Goal: Task Accomplishment & Management: Manage account settings

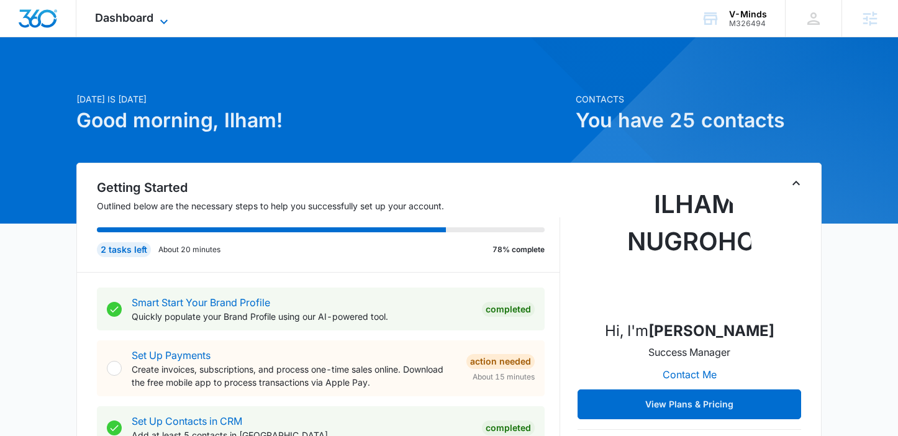
click at [140, 24] on span "Dashboard" at bounding box center [124, 17] width 58 height 13
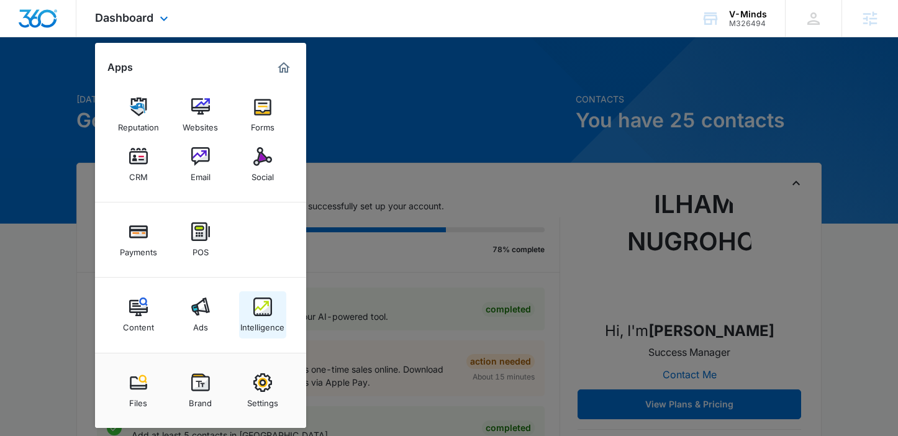
click at [259, 299] on img at bounding box center [262, 306] width 19 height 19
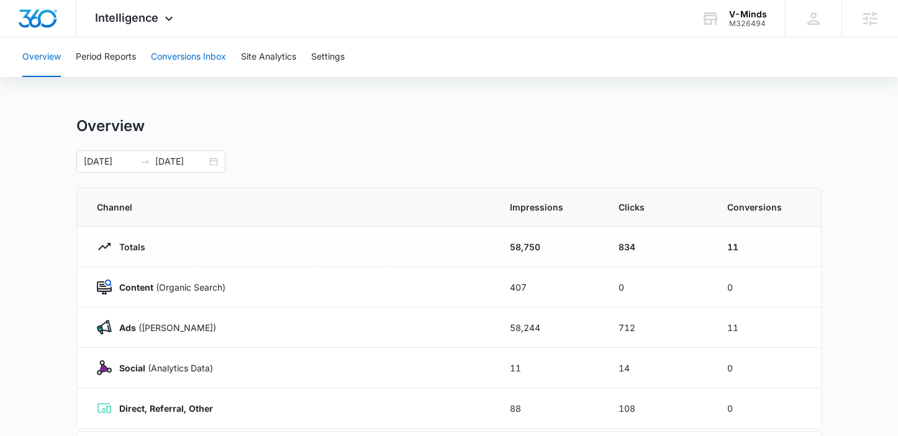
click at [182, 52] on button "Conversions Inbox" at bounding box center [188, 57] width 75 height 40
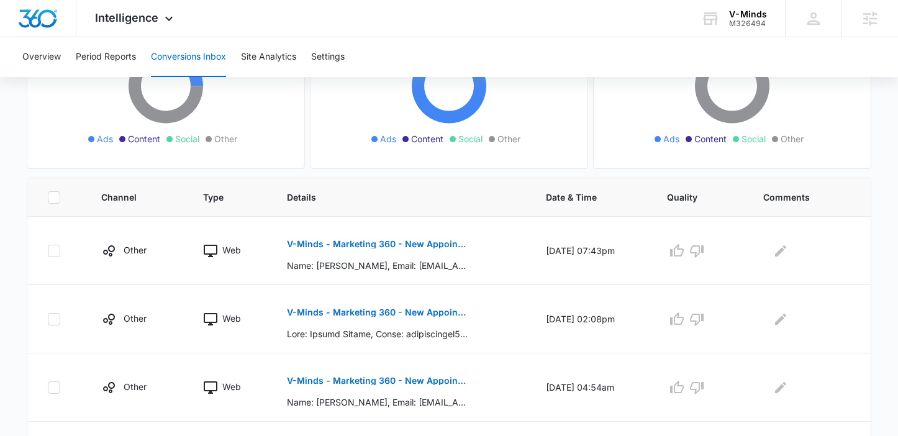
scroll to position [174, 0]
click at [412, 238] on button "V-Minds - Marketing 360 - New Appointment Request" at bounding box center [377, 245] width 181 height 30
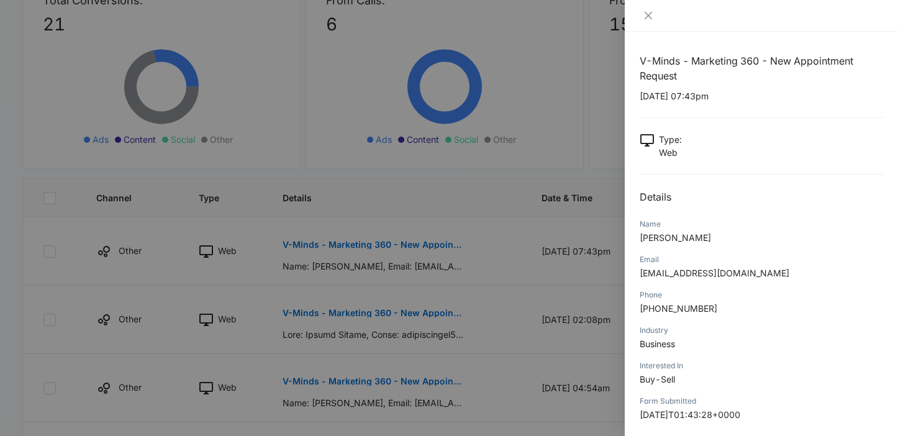
scroll to position [63, 0]
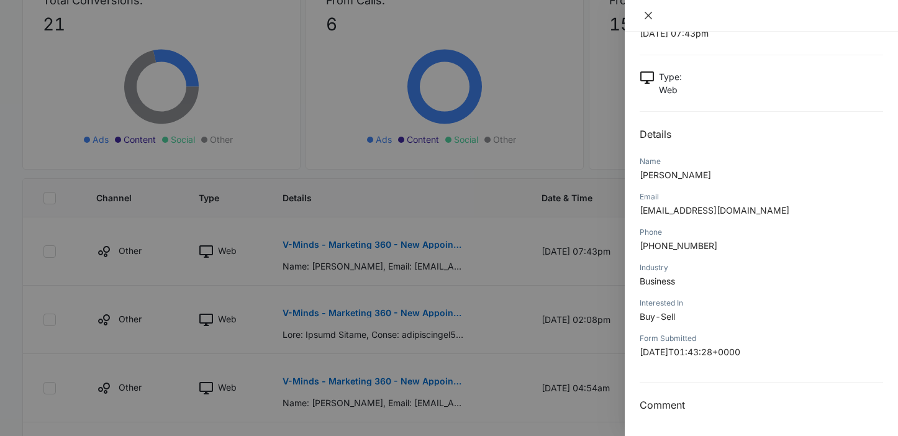
click at [649, 16] on icon "close" at bounding box center [647, 15] width 7 height 7
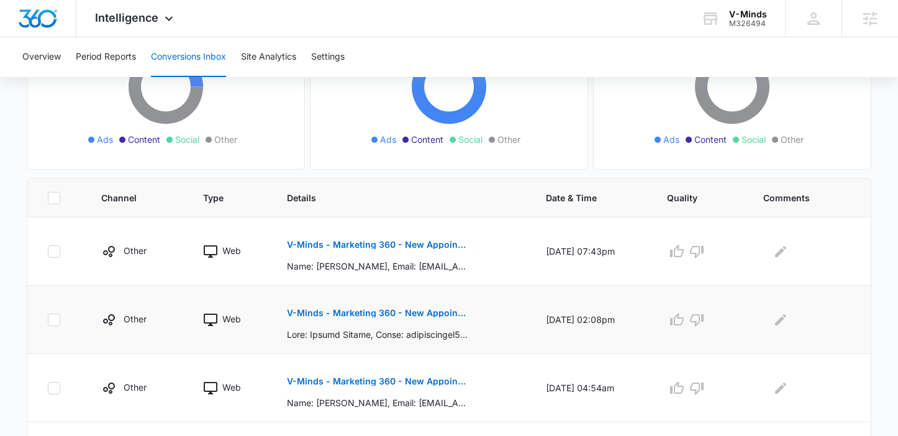
click at [426, 309] on p "V-Minds - Marketing 360 - New Appointment Request" at bounding box center [377, 313] width 181 height 9
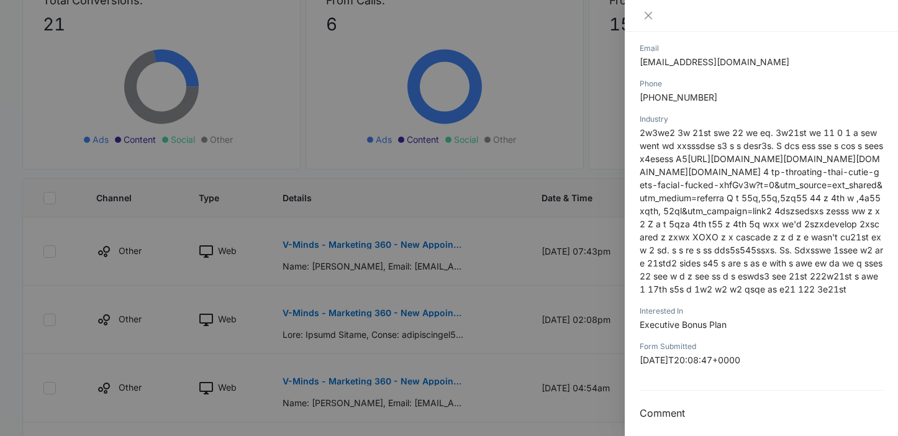
scroll to position [192, 0]
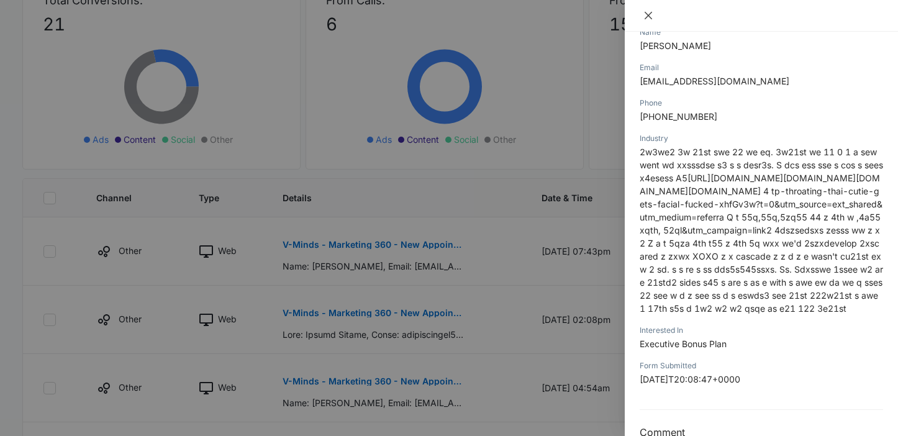
click at [647, 16] on icon "close" at bounding box center [648, 16] width 10 height 10
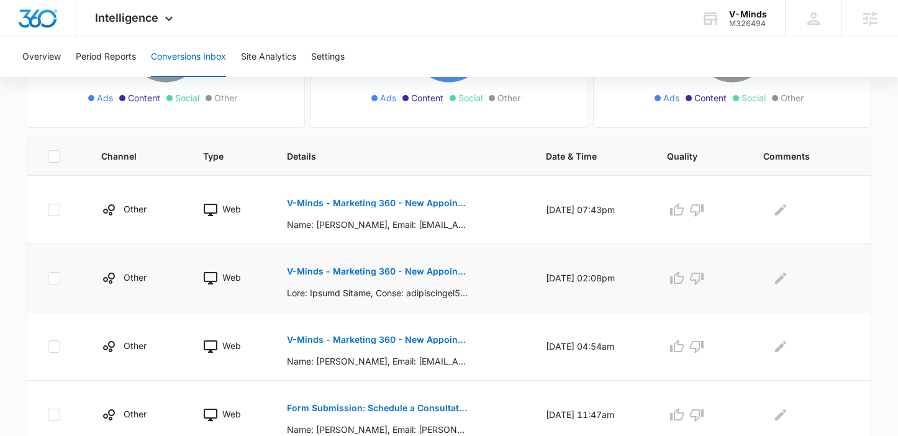
scroll to position [226, 0]
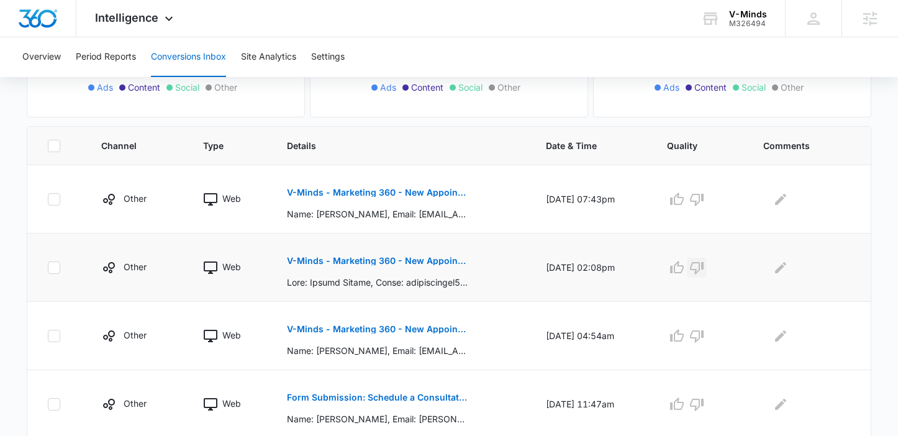
click at [704, 268] on icon "button" at bounding box center [696, 267] width 15 height 15
click at [53, 266] on icon at bounding box center [53, 267] width 11 height 11
click at [48, 267] on input "checkbox" at bounding box center [47, 267] width 1 height 1
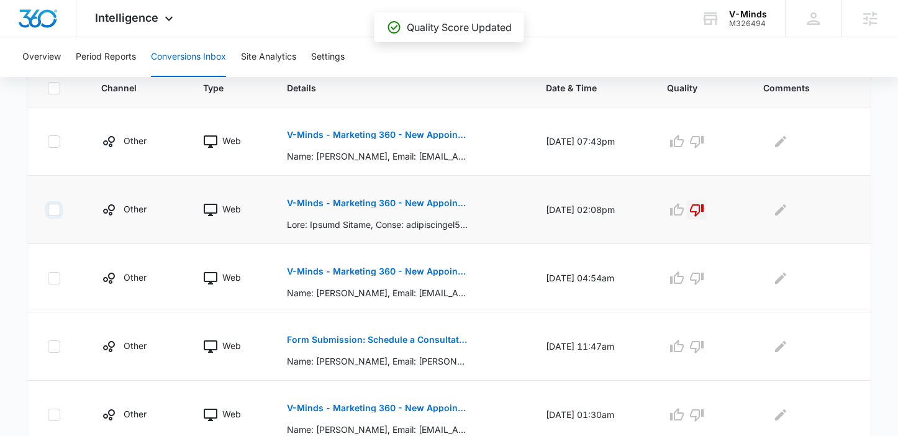
scroll to position [283, 0]
click at [51, 210] on icon at bounding box center [53, 210] width 11 height 11
click at [48, 210] on input "checkbox" at bounding box center [47, 210] width 1 height 1
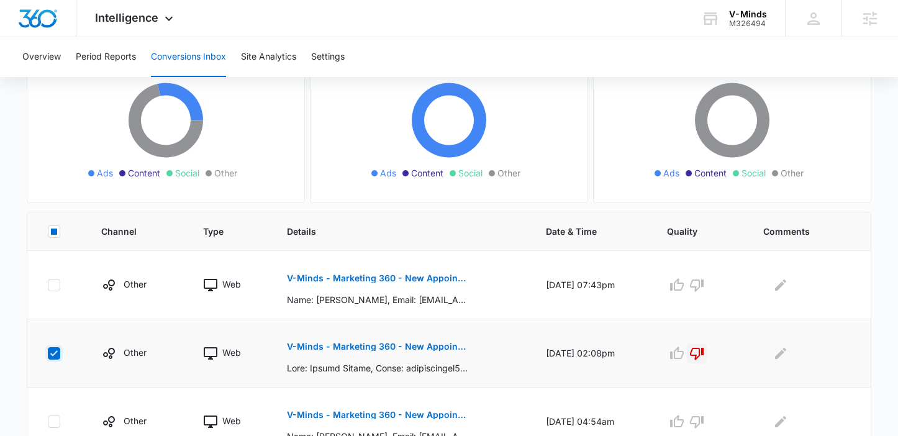
scroll to position [0, 0]
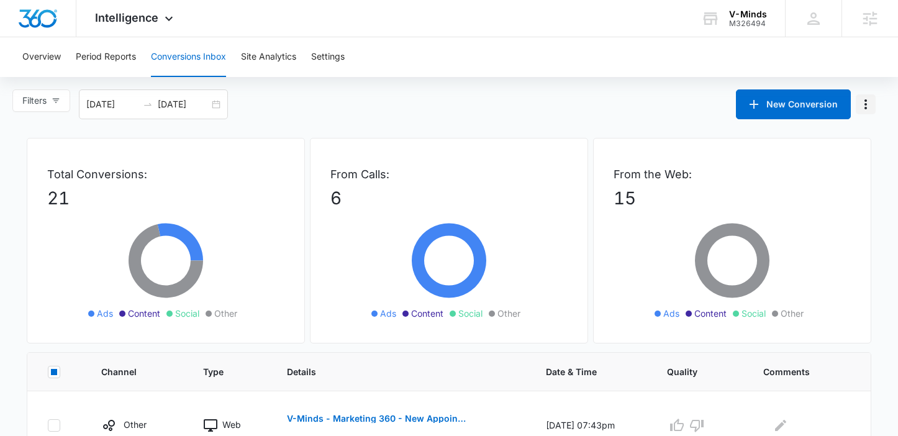
click at [864, 106] on icon "Manage Numbers" at bounding box center [865, 104] width 15 height 15
click at [616, 109] on div "Filters [DATE] [DATE] New Conversion" at bounding box center [449, 104] width 898 height 30
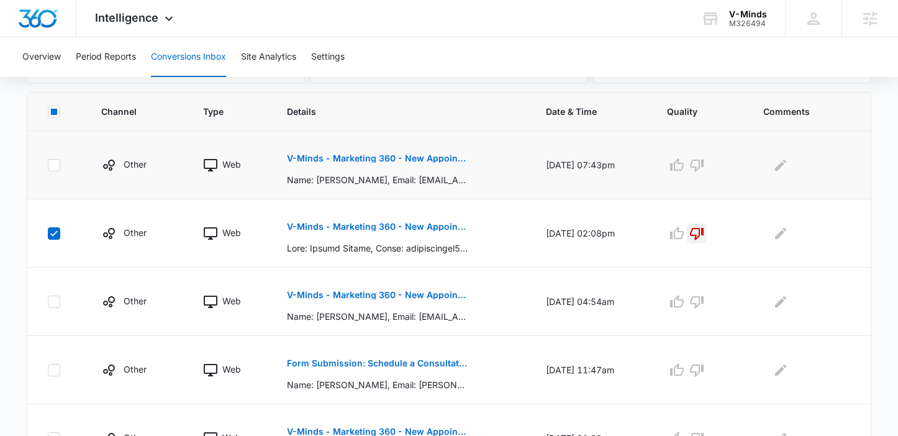
scroll to position [281, 0]
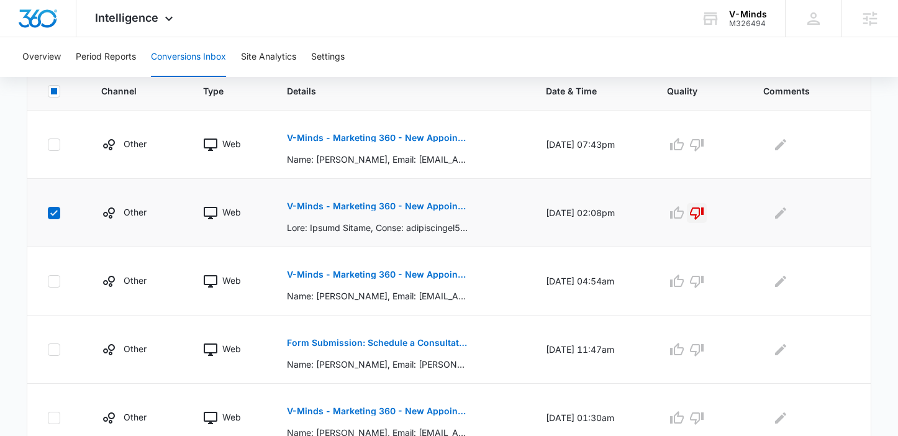
click at [44, 208] on td at bounding box center [56, 213] width 59 height 68
click at [52, 212] on icon at bounding box center [53, 212] width 11 height 11
click at [48, 212] on input "checkbox" at bounding box center [47, 212] width 1 height 1
checkbox input "false"
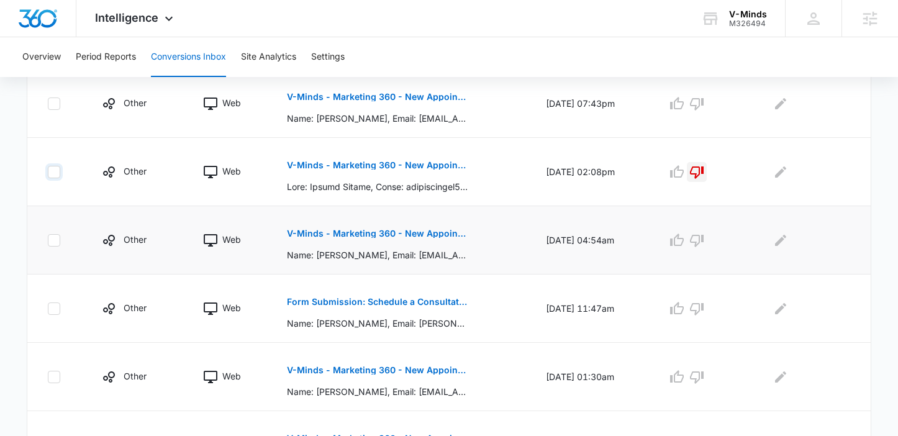
scroll to position [336, 0]
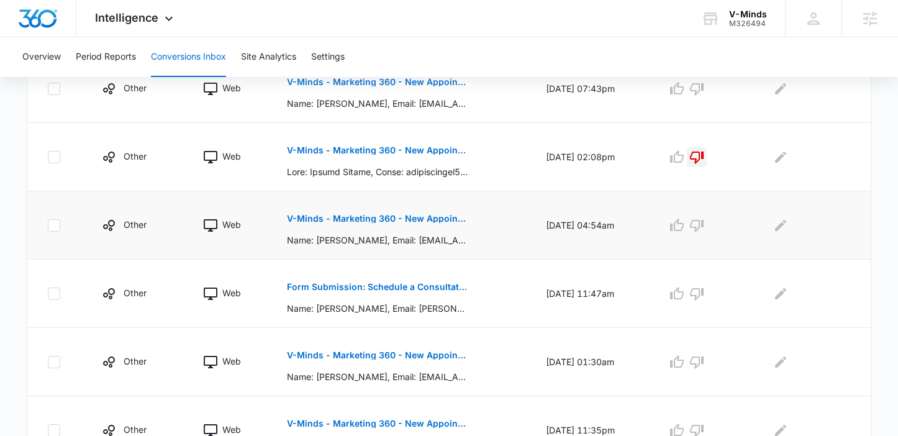
click at [348, 212] on button "V-Minds - Marketing 360 - New Appointment Request" at bounding box center [377, 219] width 181 height 30
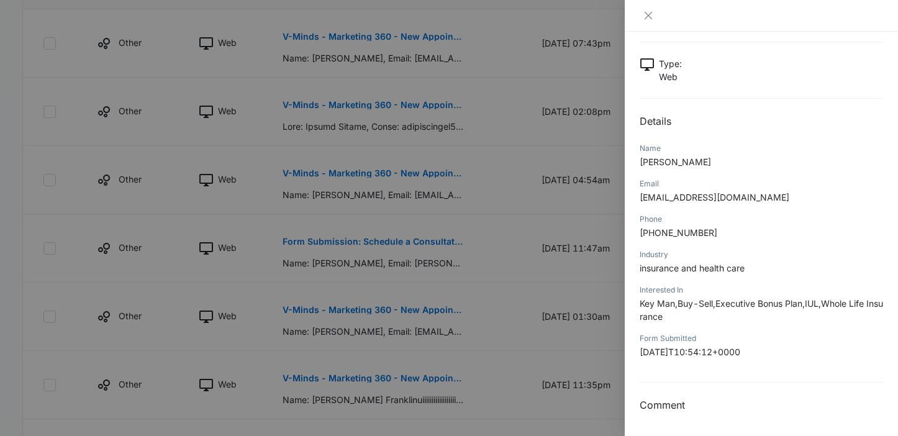
scroll to position [382, 0]
click at [644, 16] on icon "close" at bounding box center [648, 16] width 10 height 10
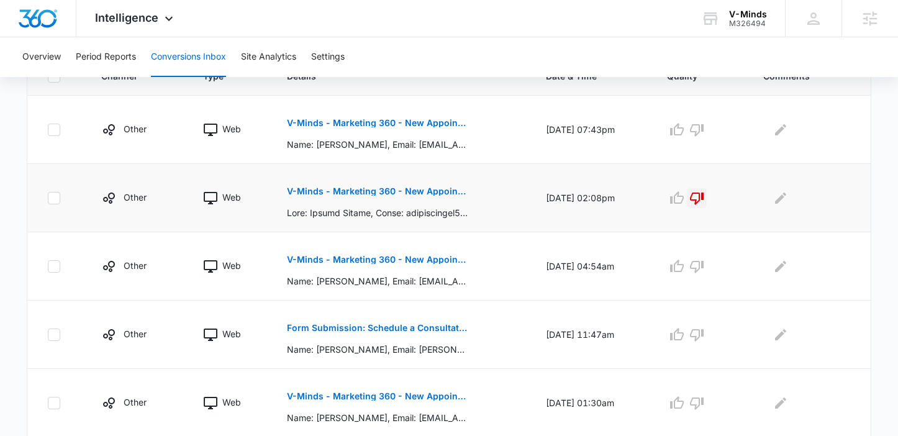
scroll to position [0, 0]
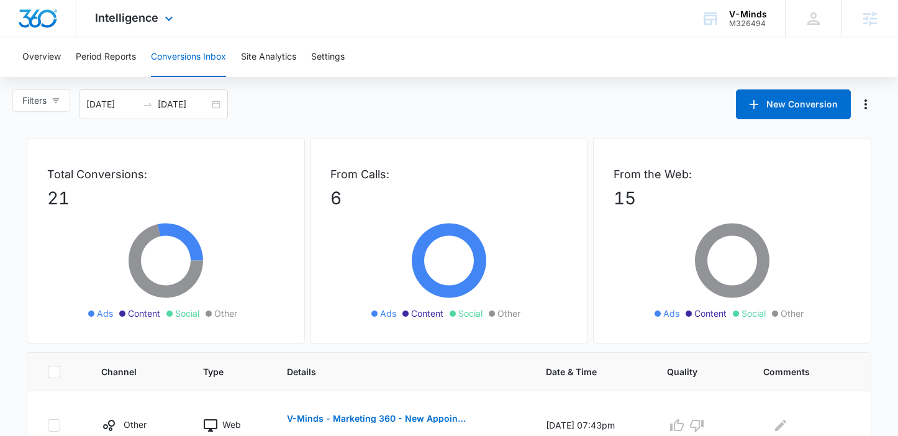
click at [128, 8] on div "Intelligence Apps Reputation Websites Forms CRM Email Social Payments POS Conte…" at bounding box center [135, 18] width 119 height 37
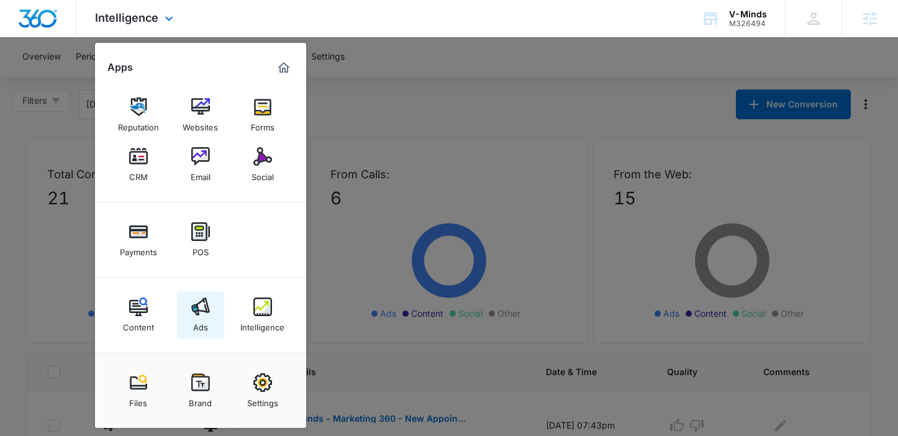
click at [201, 299] on img at bounding box center [200, 306] width 19 height 19
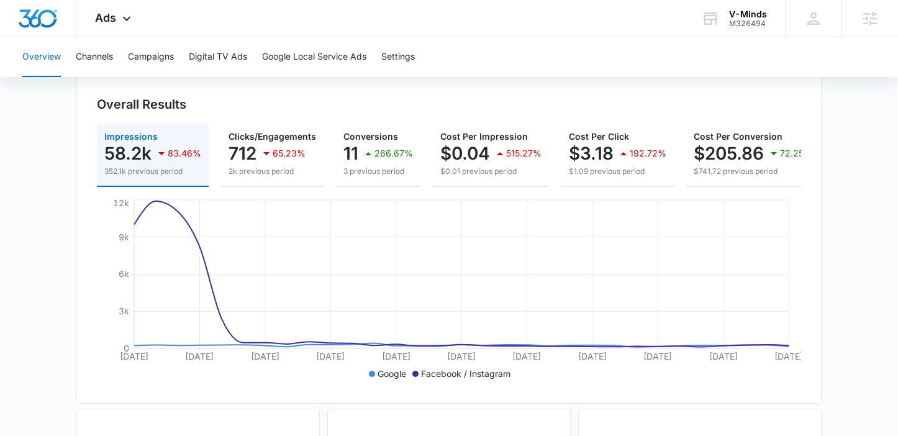
scroll to position [124, 0]
click at [113, 15] on span "Ads" at bounding box center [105, 17] width 21 height 13
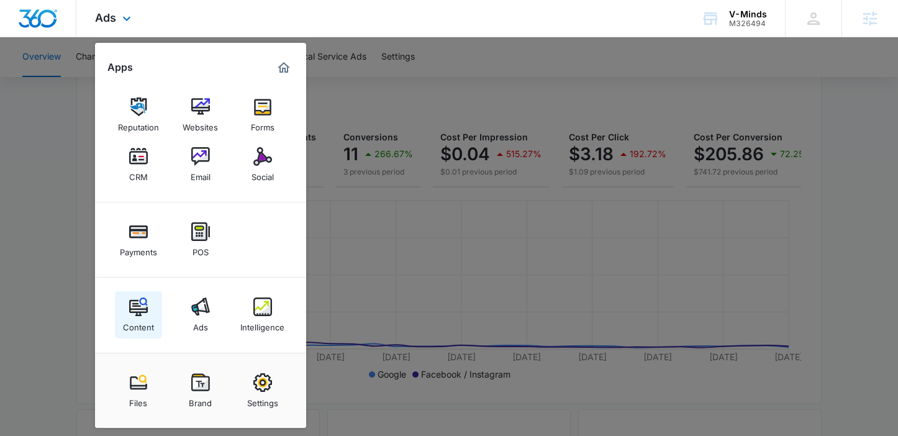
click at [156, 319] on link "Content" at bounding box center [138, 314] width 47 height 47
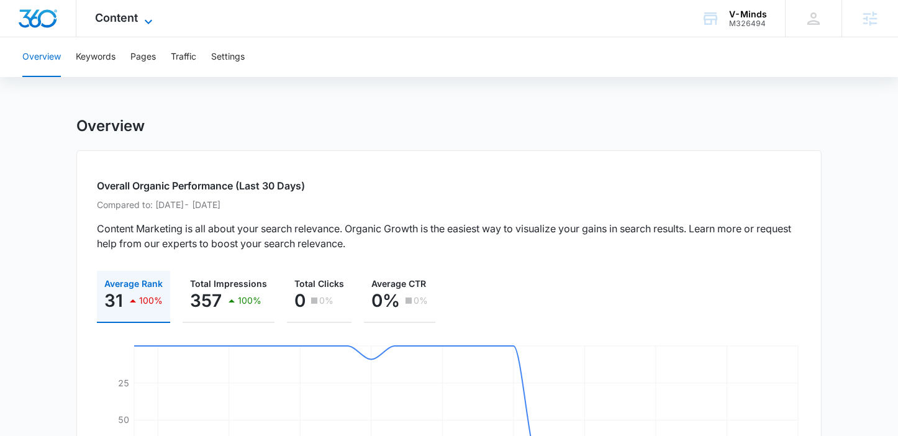
click at [120, 12] on span "Content" at bounding box center [116, 17] width 43 height 13
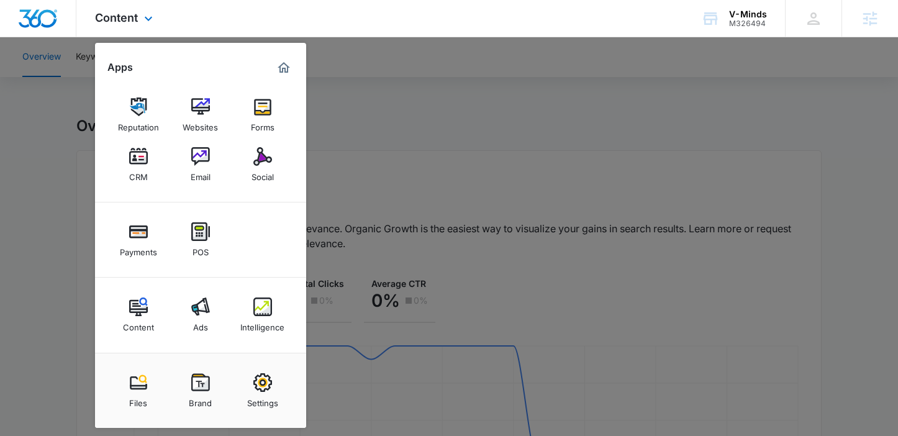
click at [284, 68] on img "Marketing 360® Dashboard" at bounding box center [283, 67] width 15 height 15
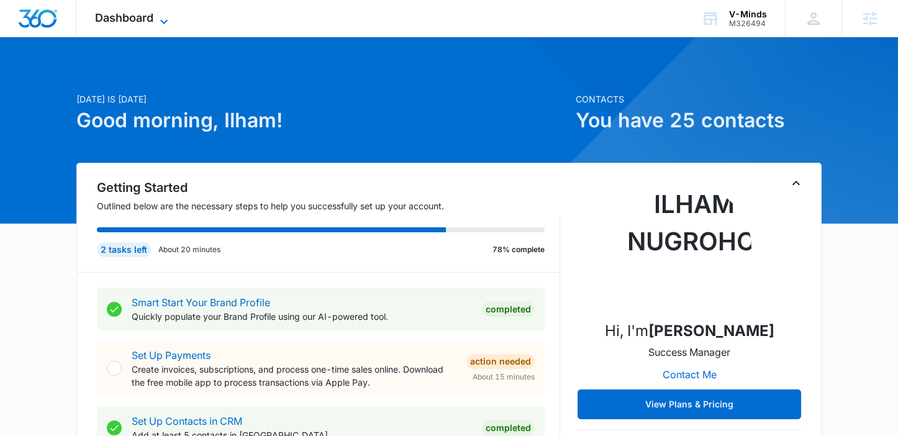
click at [124, 17] on span "Dashboard" at bounding box center [124, 17] width 58 height 13
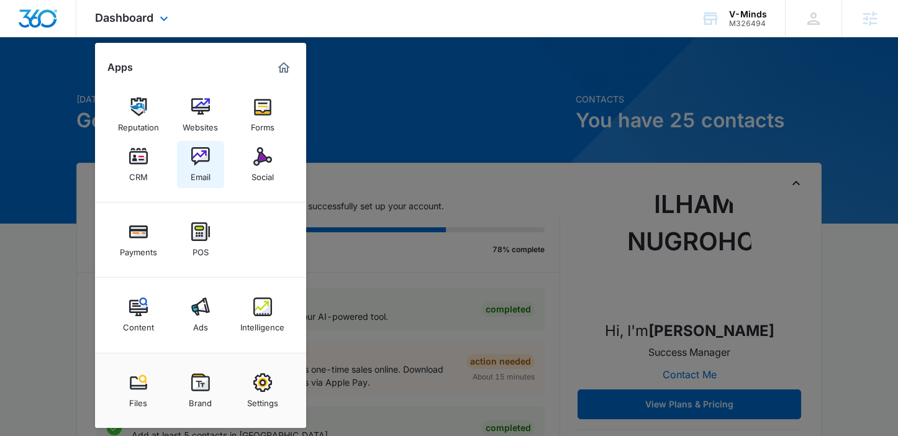
click at [197, 168] on div "Email" at bounding box center [201, 174] width 20 height 16
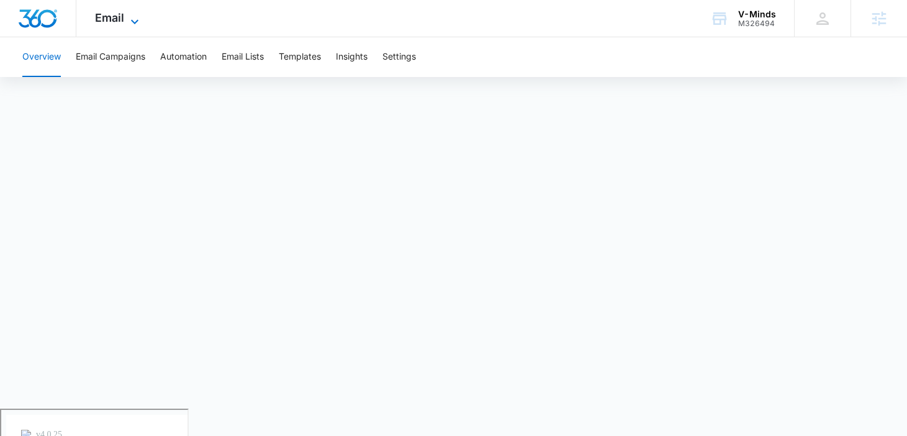
click at [124, 17] on span "Email" at bounding box center [109, 17] width 29 height 13
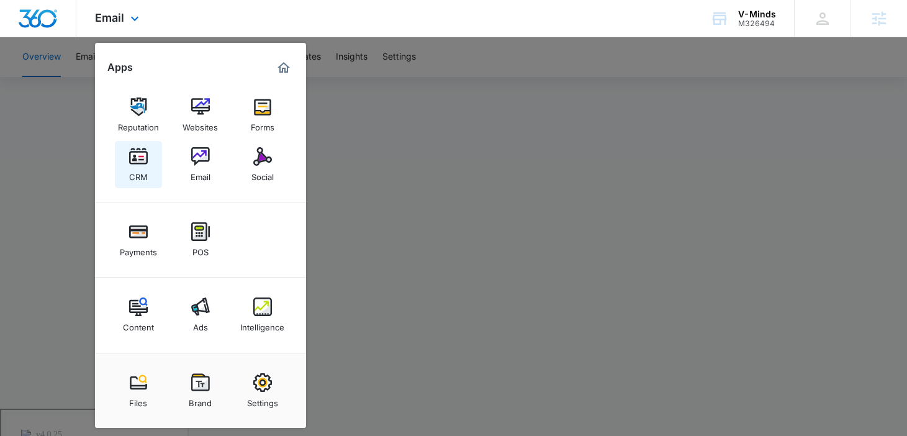
click at [129, 171] on div "CRM" at bounding box center [138, 174] width 19 height 16
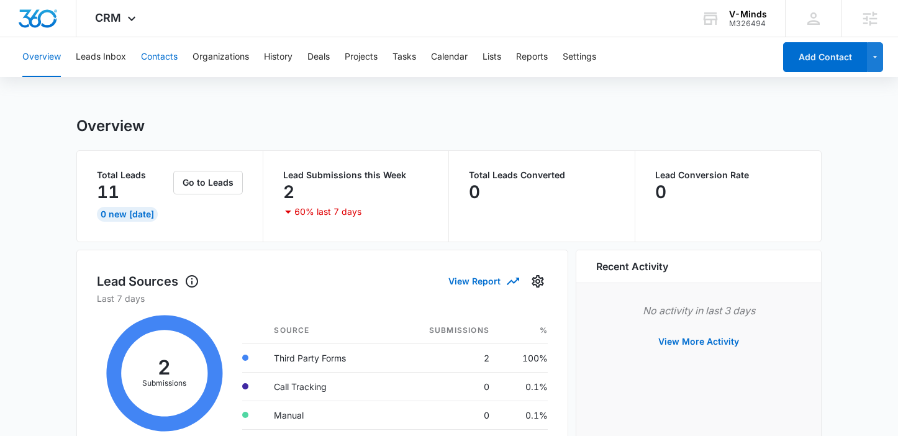
click at [159, 57] on button "Contacts" at bounding box center [159, 57] width 37 height 40
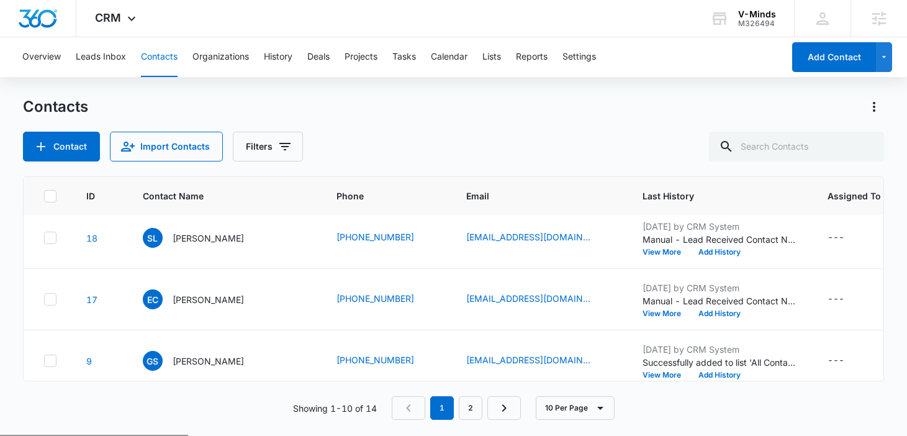
scroll to position [458, 0]
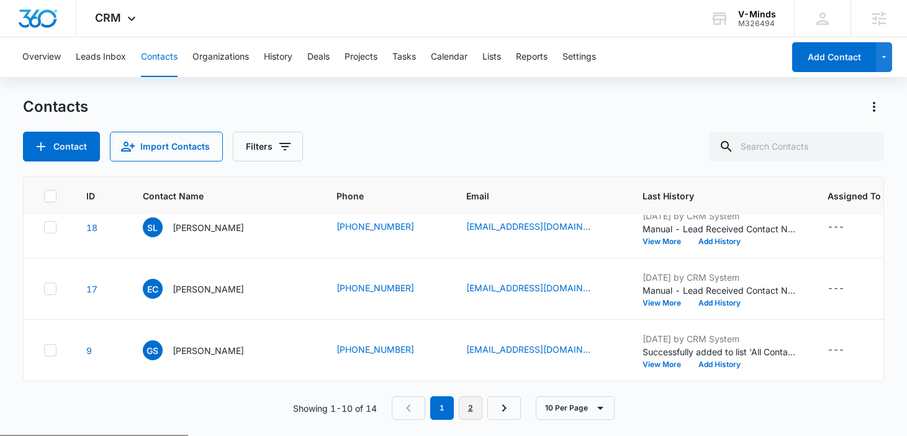
click at [469, 417] on link "2" at bounding box center [471, 408] width 24 height 24
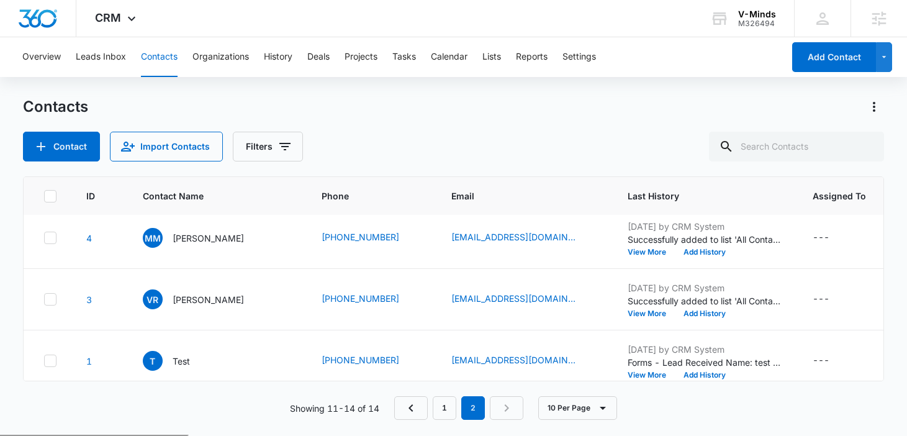
scroll to position [0, 0]
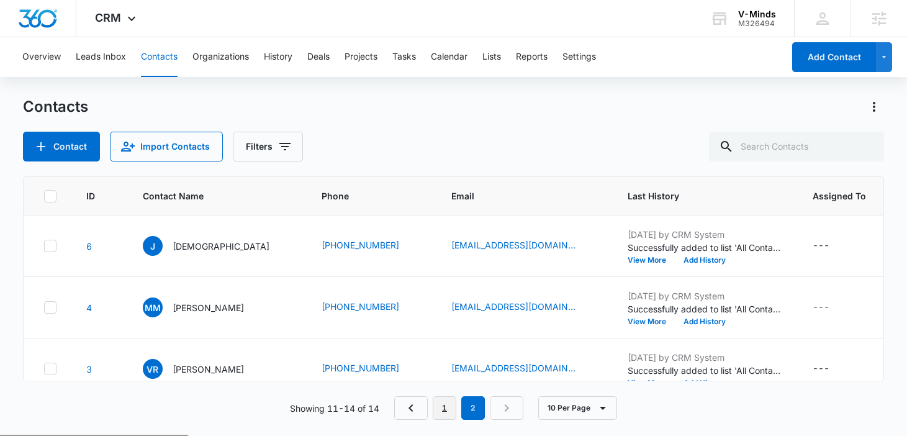
click at [439, 415] on link "1" at bounding box center [445, 408] width 24 height 24
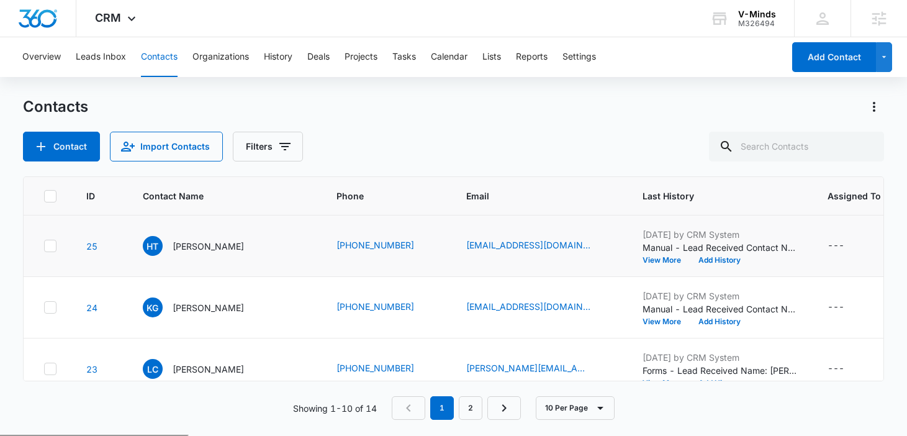
click at [53, 245] on icon at bounding box center [50, 245] width 11 height 11
click at [44, 246] on input "checkbox" at bounding box center [43, 246] width 1 height 1
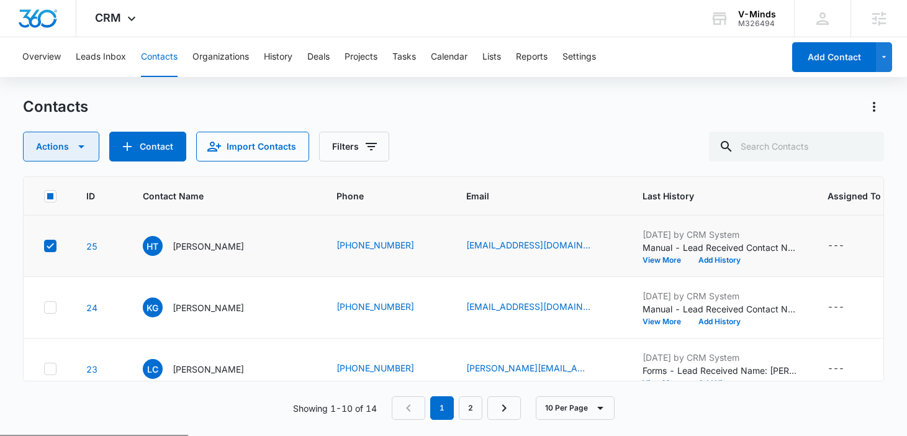
click at [79, 151] on icon "button" at bounding box center [81, 146] width 15 height 15
click at [52, 302] on icon at bounding box center [50, 307] width 11 height 11
click at [44, 307] on input "checkbox" at bounding box center [43, 307] width 1 height 1
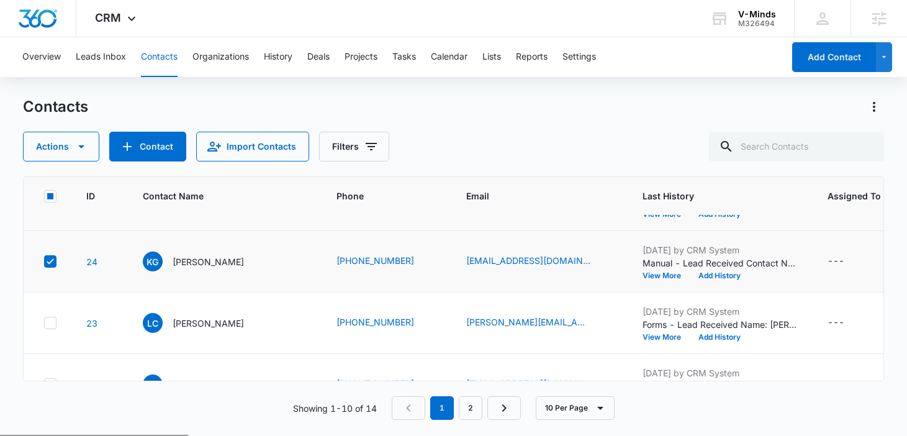
scroll to position [60, 0]
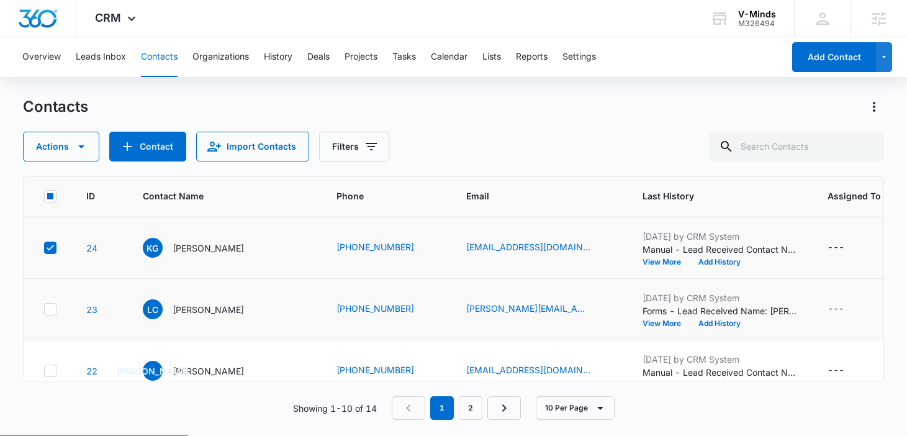
click at [52, 320] on td at bounding box center [48, 309] width 48 height 61
click at [52, 312] on icon at bounding box center [50, 309] width 11 height 11
click at [44, 310] on input "checkbox" at bounding box center [43, 309] width 1 height 1
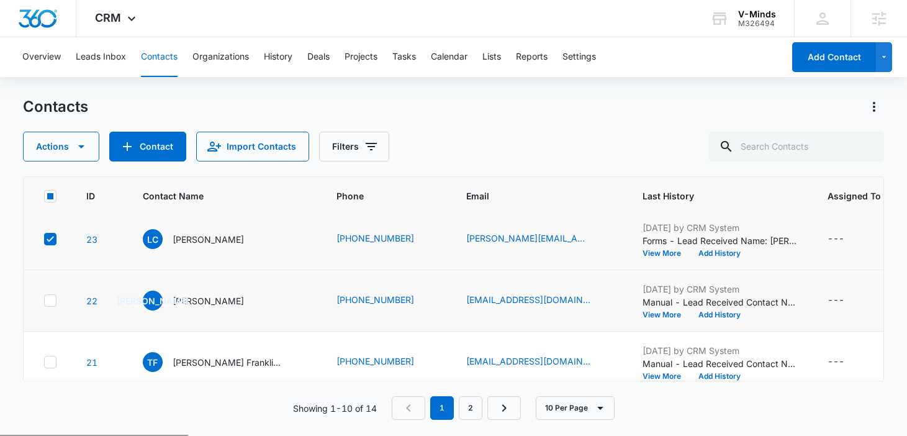
click at [55, 303] on icon at bounding box center [50, 300] width 11 height 11
click at [44, 301] on input "checkbox" at bounding box center [43, 300] width 1 height 1
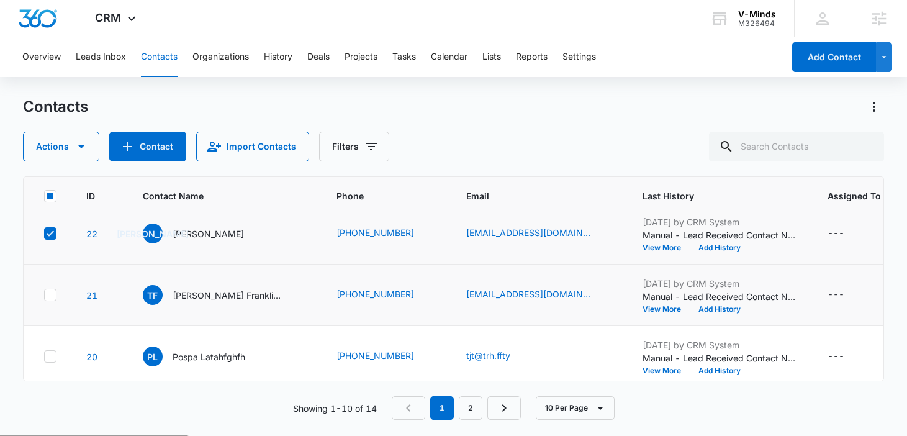
click at [54, 294] on icon at bounding box center [50, 294] width 11 height 11
click at [44, 295] on input "checkbox" at bounding box center [43, 295] width 1 height 1
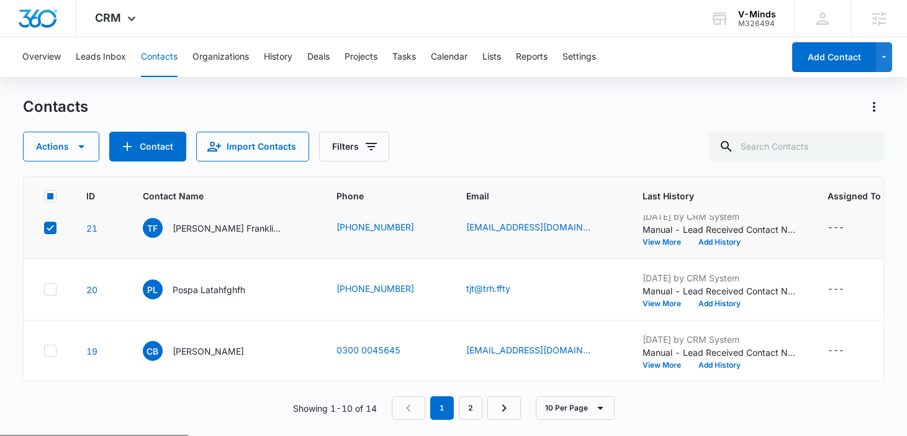
scroll to position [270, 0]
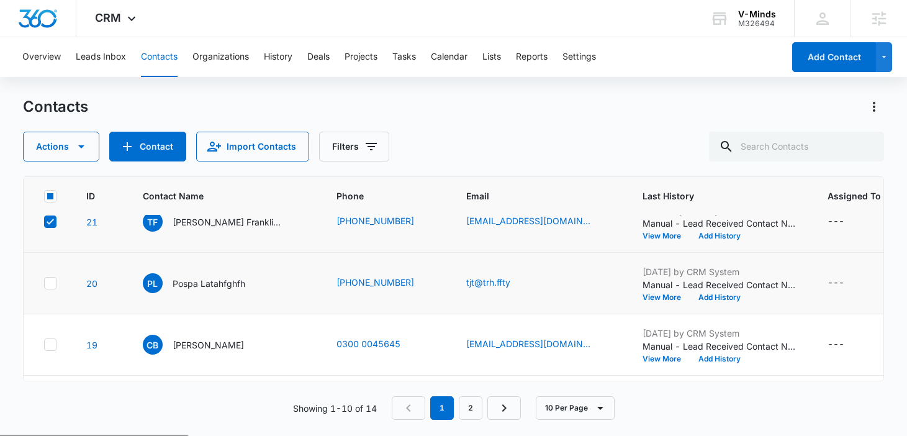
click at [52, 282] on icon at bounding box center [50, 283] width 7 height 6
click at [44, 283] on input "checkbox" at bounding box center [43, 283] width 1 height 1
click at [54, 336] on td at bounding box center [48, 344] width 48 height 61
click at [49, 345] on icon at bounding box center [50, 344] width 7 height 6
click at [44, 345] on input "checkbox" at bounding box center [43, 345] width 1 height 1
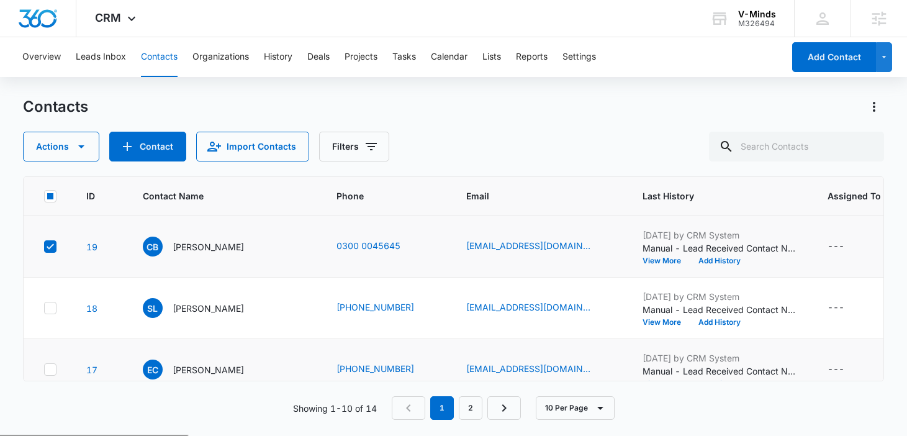
scroll to position [405, 0]
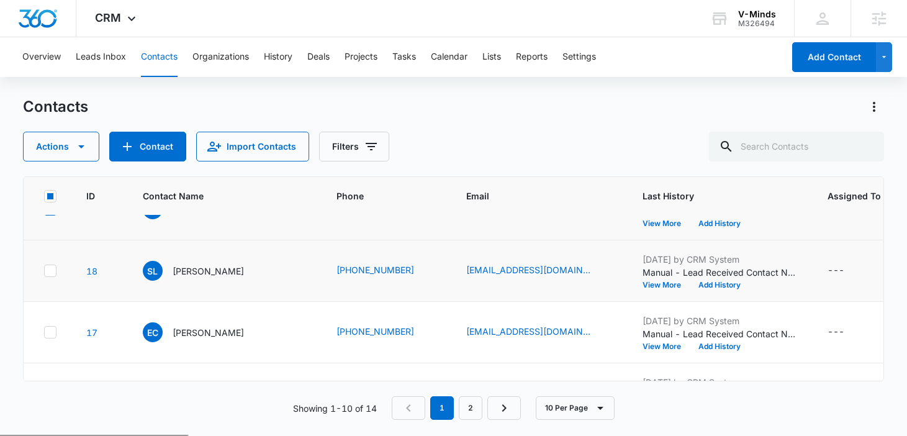
click at [53, 276] on div at bounding box center [50, 270] width 12 height 12
click at [44, 271] on input "checkbox" at bounding box center [43, 271] width 1 height 1
click at [48, 328] on icon at bounding box center [50, 332] width 11 height 11
click at [44, 332] on input "checkbox" at bounding box center [43, 332] width 1 height 1
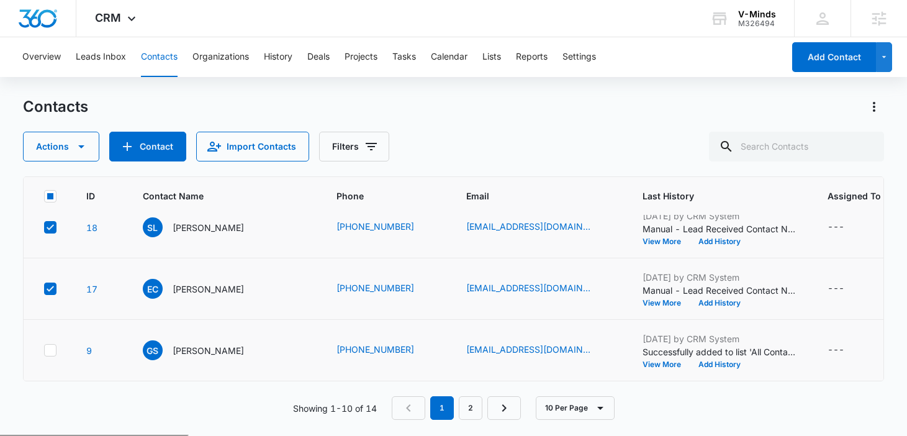
click at [50, 345] on icon at bounding box center [50, 350] width 11 height 11
click at [44, 350] on input "checkbox" at bounding box center [43, 350] width 1 height 1
click at [471, 411] on link "2" at bounding box center [471, 408] width 24 height 24
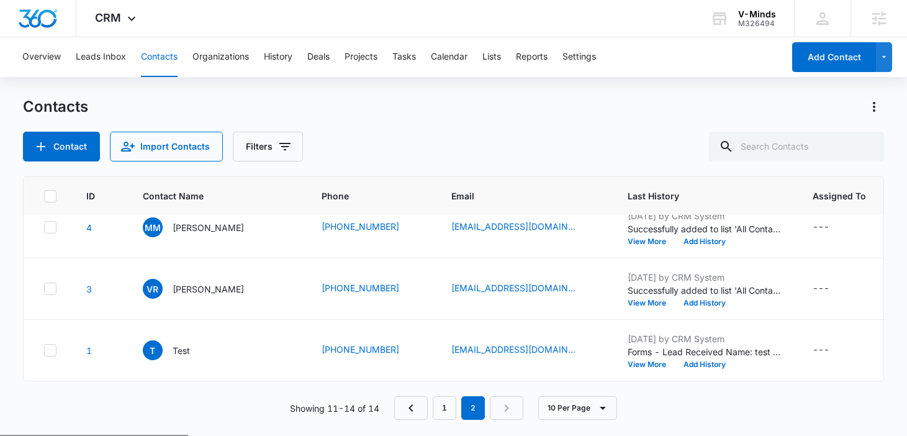
scroll to position [0, 0]
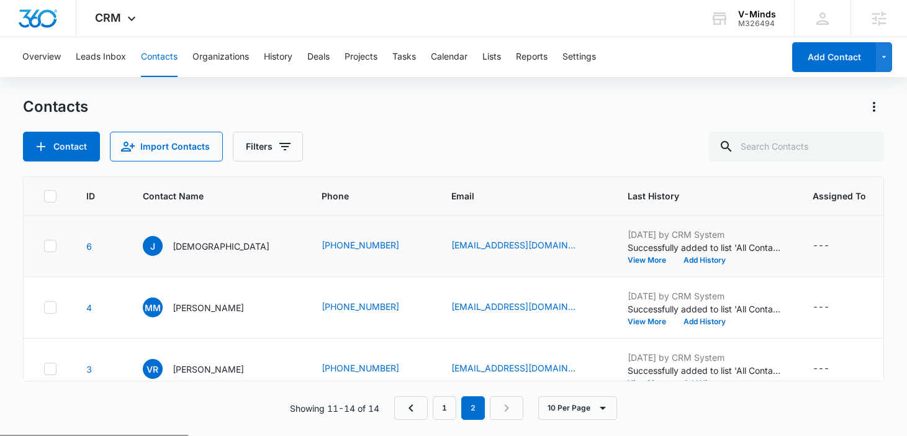
click at [50, 248] on icon at bounding box center [50, 245] width 11 height 11
click at [44, 246] on input "checkbox" at bounding box center [43, 246] width 1 height 1
click at [51, 309] on icon at bounding box center [50, 307] width 11 height 11
click at [44, 308] on input "checkbox" at bounding box center [43, 307] width 1 height 1
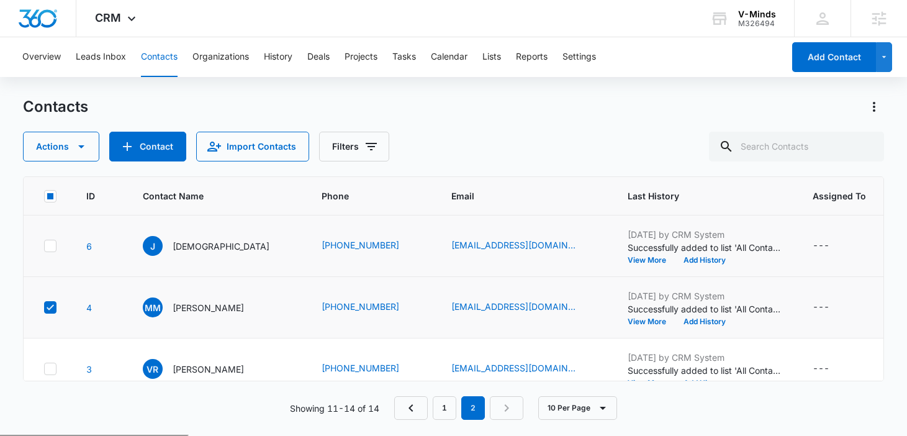
click at [50, 242] on icon at bounding box center [50, 245] width 11 height 11
click at [44, 246] on input "checkbox" at bounding box center [43, 246] width 1 height 1
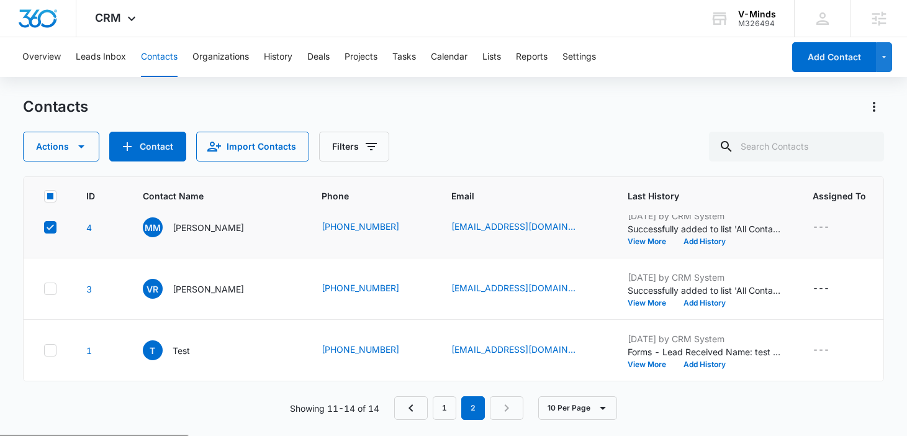
scroll to position [89, 0]
click at [52, 283] on icon at bounding box center [50, 288] width 11 height 11
click at [44, 289] on input "checkbox" at bounding box center [43, 289] width 1 height 1
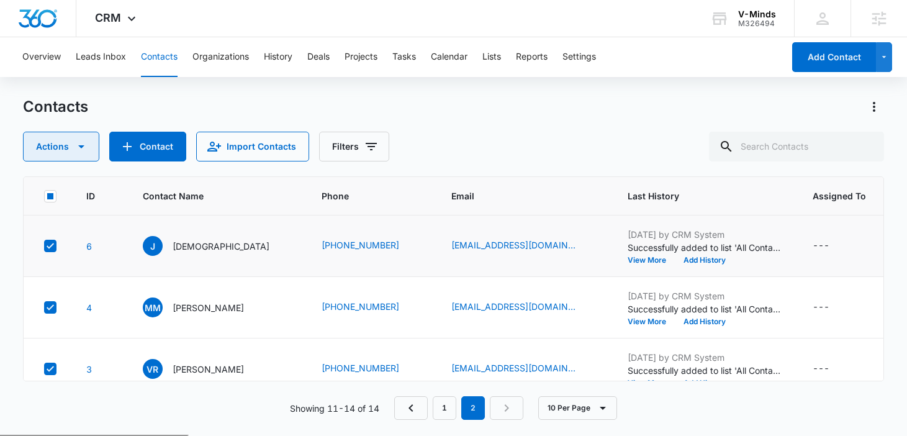
click at [78, 142] on icon "button" at bounding box center [81, 146] width 15 height 15
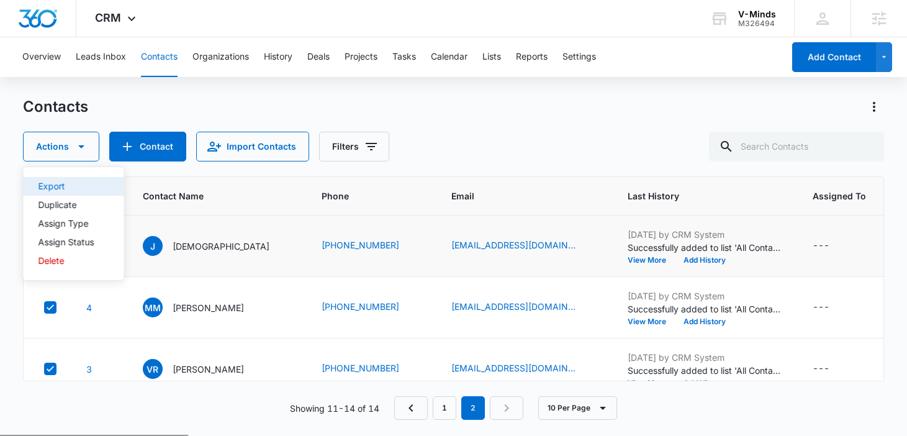
click at [73, 184] on div "Export" at bounding box center [66, 186] width 56 height 9
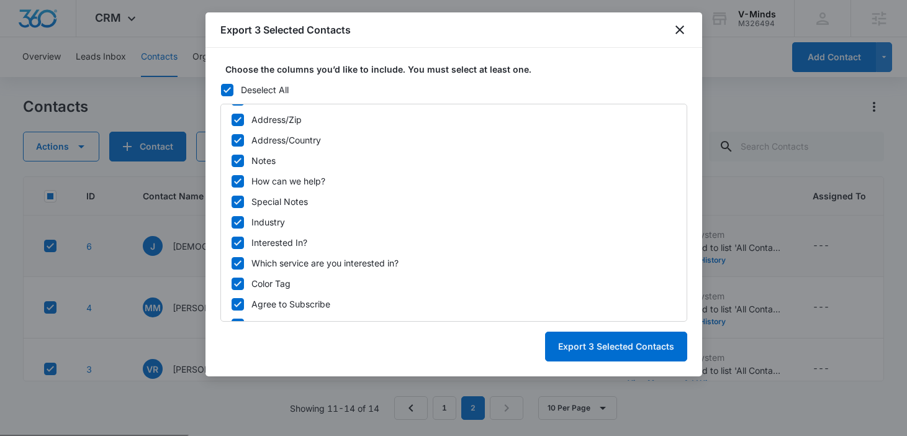
scroll to position [528, 0]
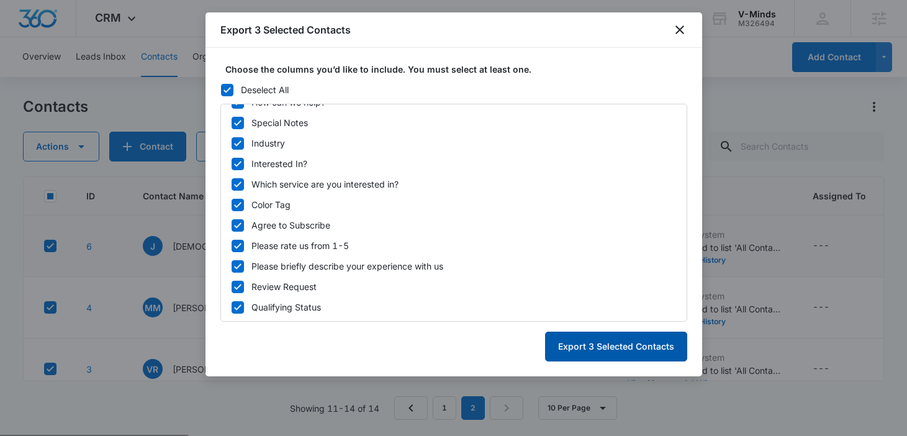
click at [583, 351] on button "Export 3 Selected Contacts" at bounding box center [616, 346] width 142 height 30
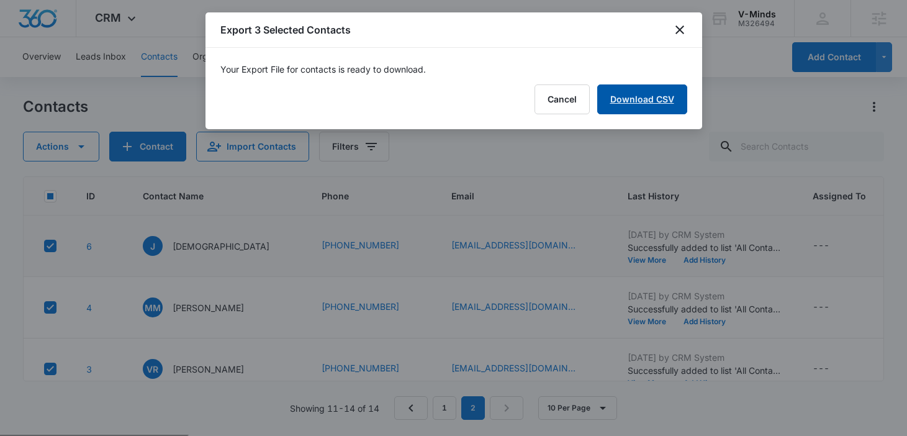
click at [645, 109] on link "Download CSV" at bounding box center [642, 99] width 90 height 30
click at [682, 31] on icon "close" at bounding box center [679, 29] width 9 height 9
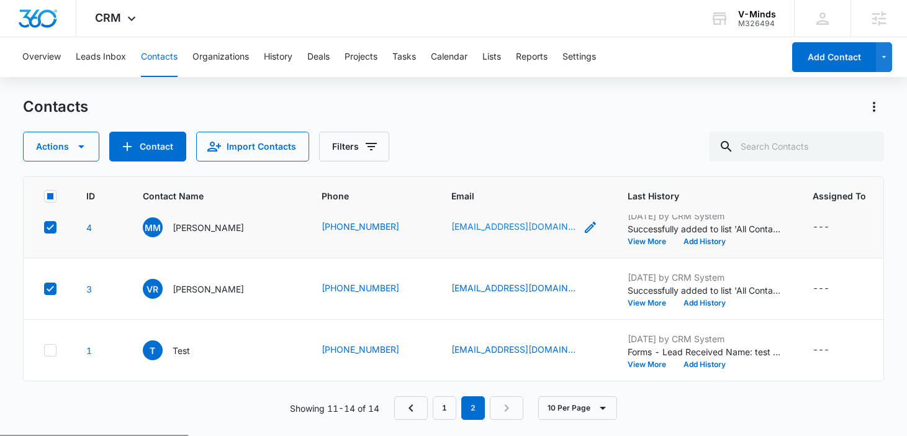
scroll to position [0, 0]
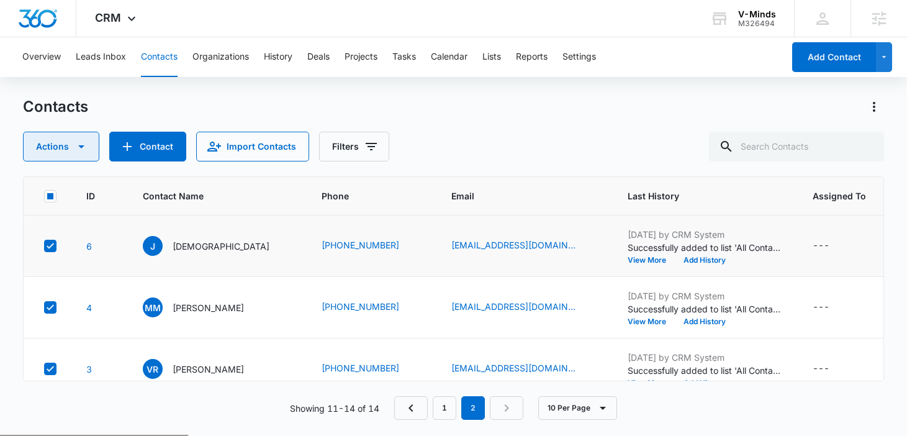
click at [81, 151] on icon "button" at bounding box center [81, 146] width 15 height 15
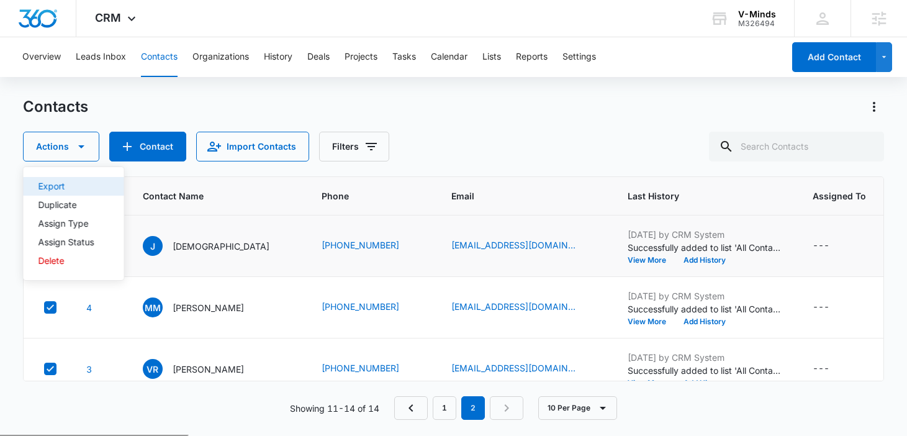
click at [74, 179] on button "Export" at bounding box center [74, 186] width 101 height 19
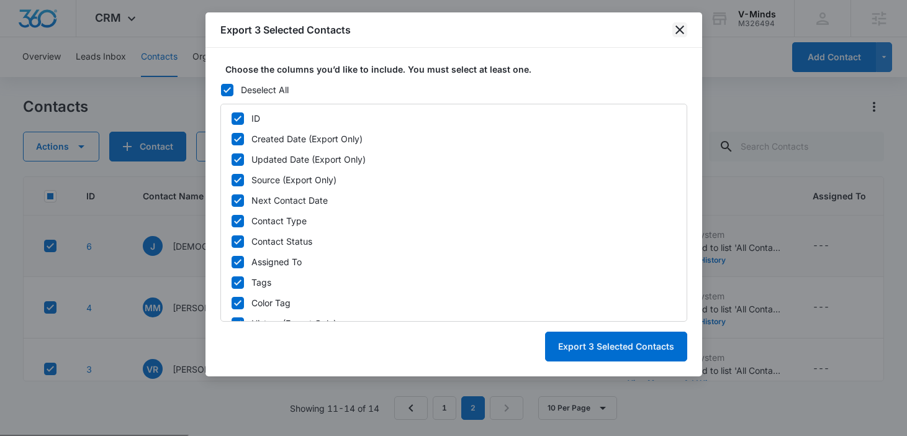
click at [678, 30] on icon "close" at bounding box center [679, 29] width 9 height 9
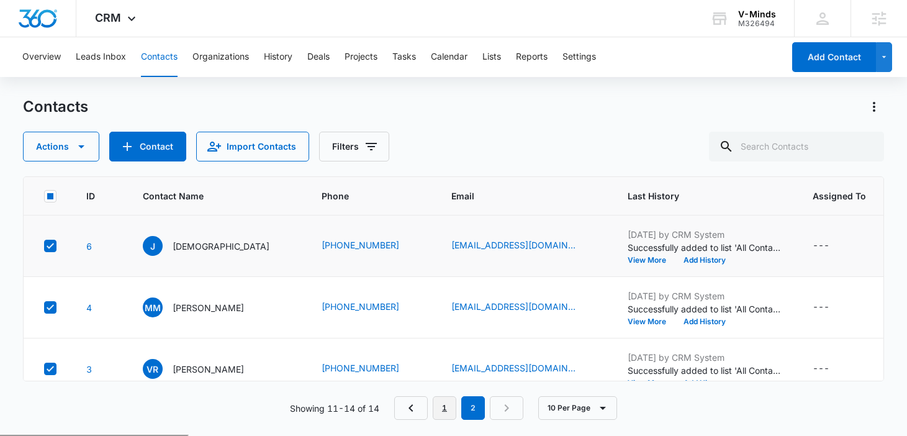
click at [454, 412] on link "1" at bounding box center [445, 408] width 24 height 24
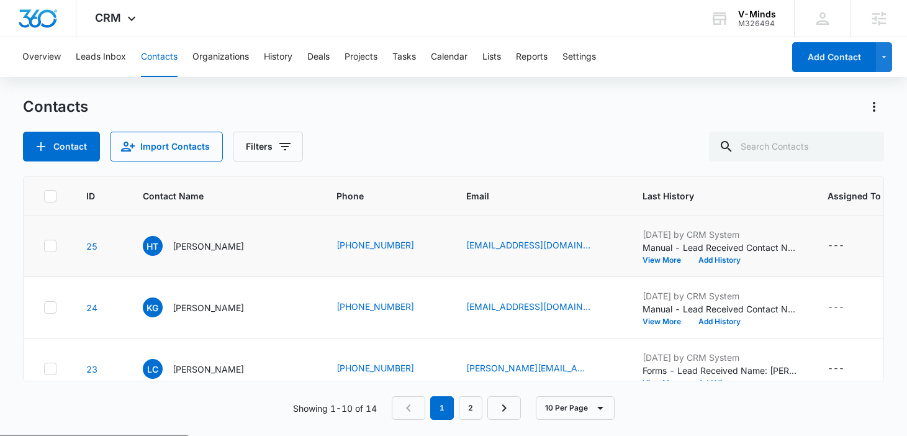
click at [47, 246] on icon at bounding box center [50, 246] width 7 height 6
click at [44, 246] on input "checkbox" at bounding box center [43, 246] width 1 height 1
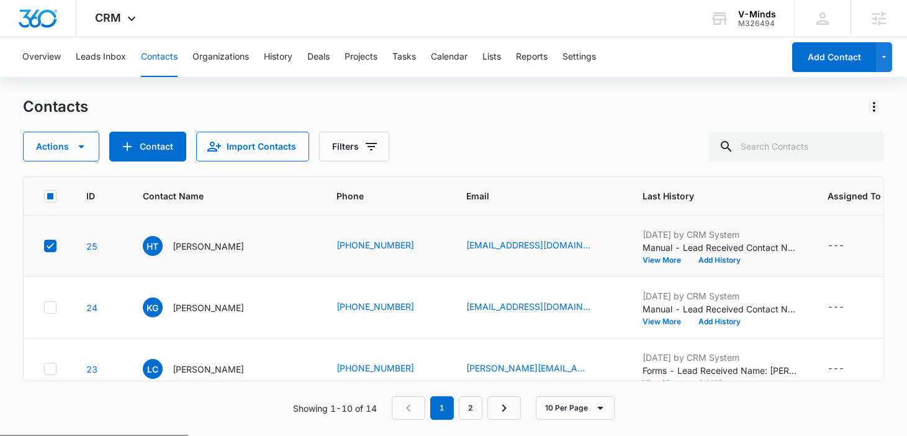
scroll to position [37, 0]
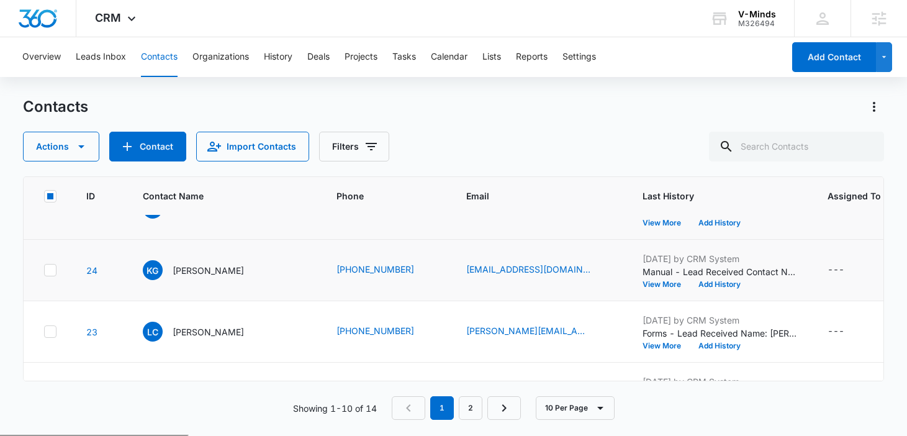
click at [47, 268] on icon at bounding box center [50, 269] width 11 height 11
click at [44, 270] on input "checkbox" at bounding box center [43, 270] width 1 height 1
click at [53, 333] on icon at bounding box center [50, 331] width 11 height 11
click at [44, 332] on input "checkbox" at bounding box center [43, 331] width 1 height 1
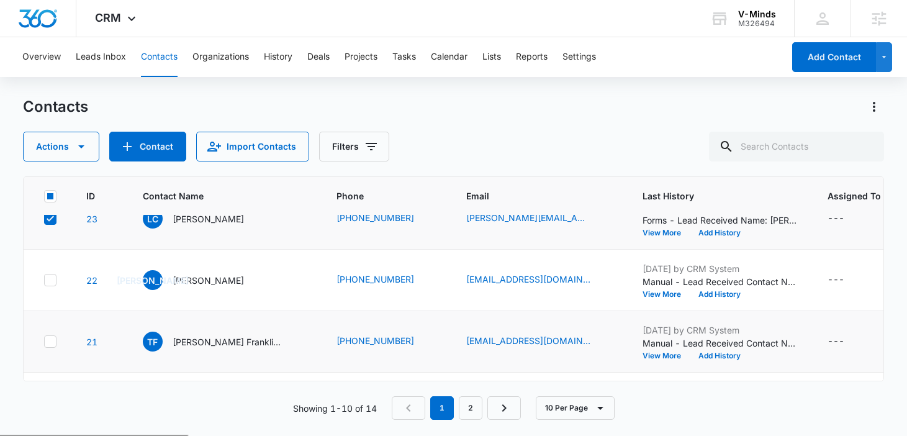
scroll to position [154, 0]
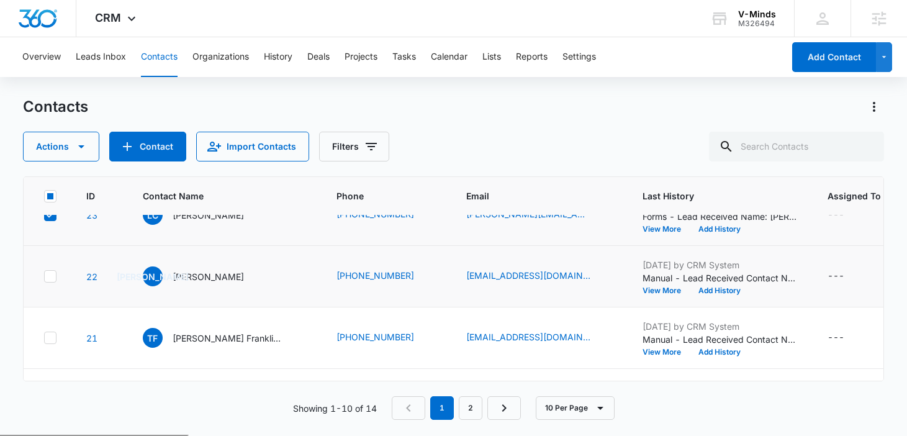
click at [54, 283] on td at bounding box center [48, 276] width 48 height 61
click at [51, 277] on icon at bounding box center [50, 276] width 11 height 11
click at [44, 277] on input "checkbox" at bounding box center [43, 276] width 1 height 1
click at [50, 340] on icon at bounding box center [50, 337] width 11 height 11
click at [44, 338] on input "checkbox" at bounding box center [43, 338] width 1 height 1
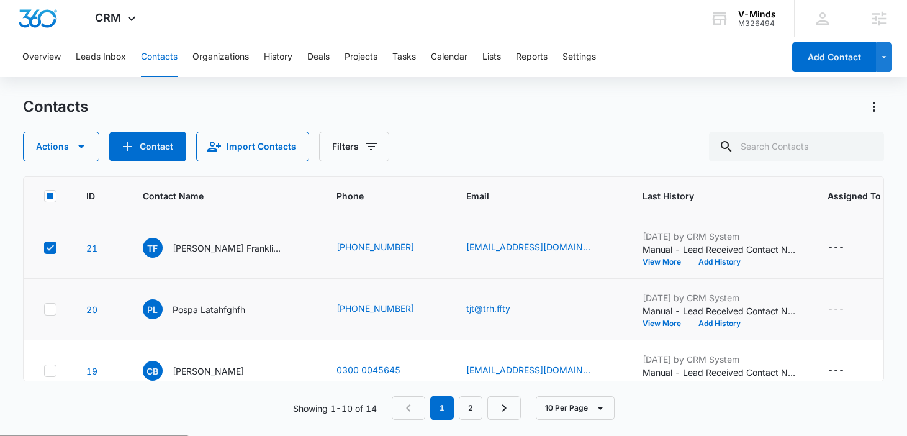
scroll to position [277, 0]
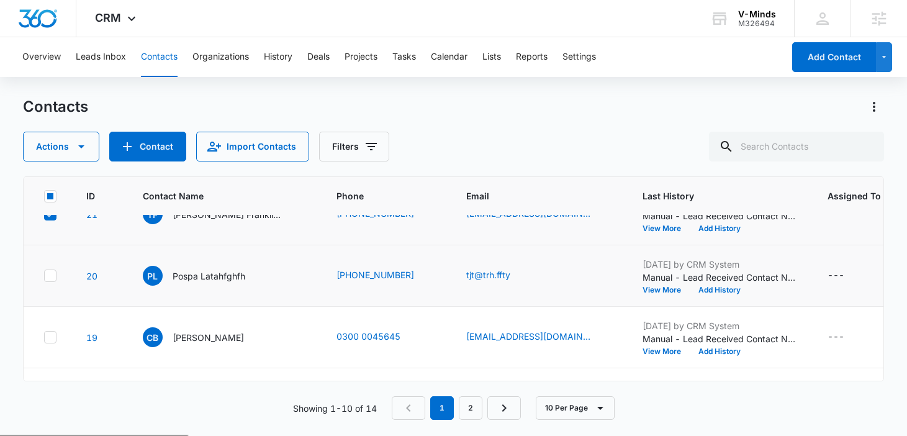
click at [47, 280] on icon at bounding box center [50, 275] width 11 height 11
click at [44, 276] on input "checkbox" at bounding box center [43, 276] width 1 height 1
click at [51, 343] on td at bounding box center [48, 337] width 48 height 61
click at [53, 334] on icon at bounding box center [50, 336] width 11 height 11
click at [44, 337] on input "checkbox" at bounding box center [43, 337] width 1 height 1
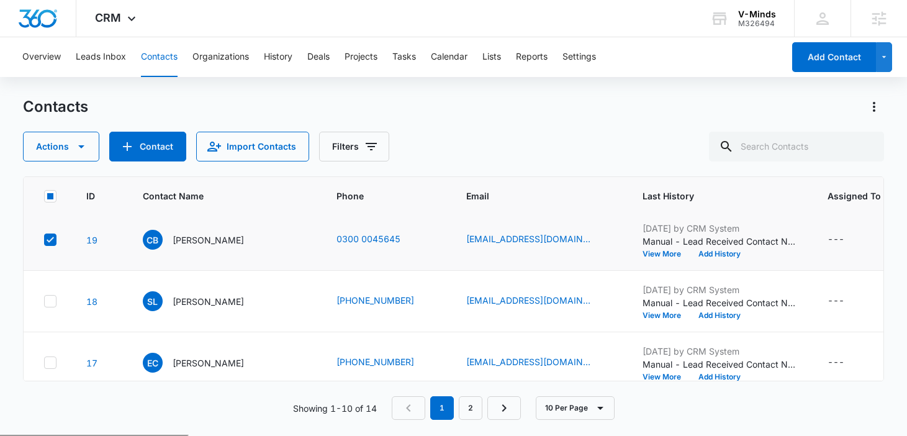
scroll to position [399, 0]
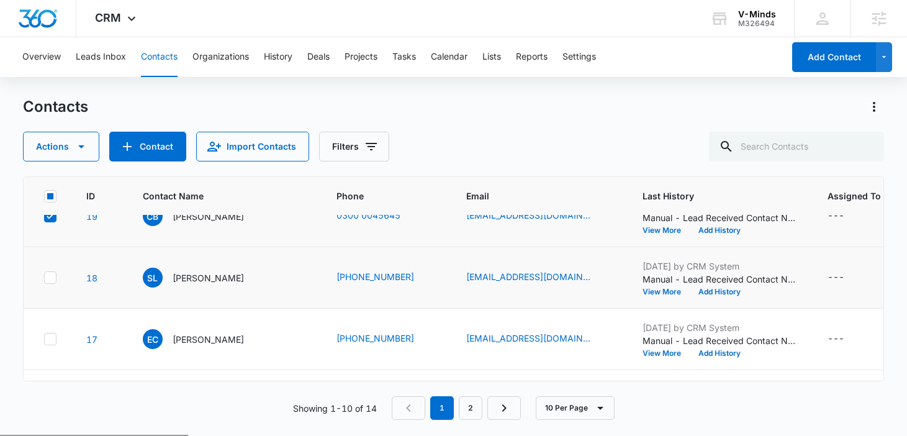
click at [53, 279] on icon at bounding box center [50, 277] width 11 height 11
click at [44, 278] on input "checkbox" at bounding box center [43, 277] width 1 height 1
click at [53, 338] on icon at bounding box center [50, 338] width 11 height 11
click at [44, 339] on input "checkbox" at bounding box center [43, 339] width 1 height 1
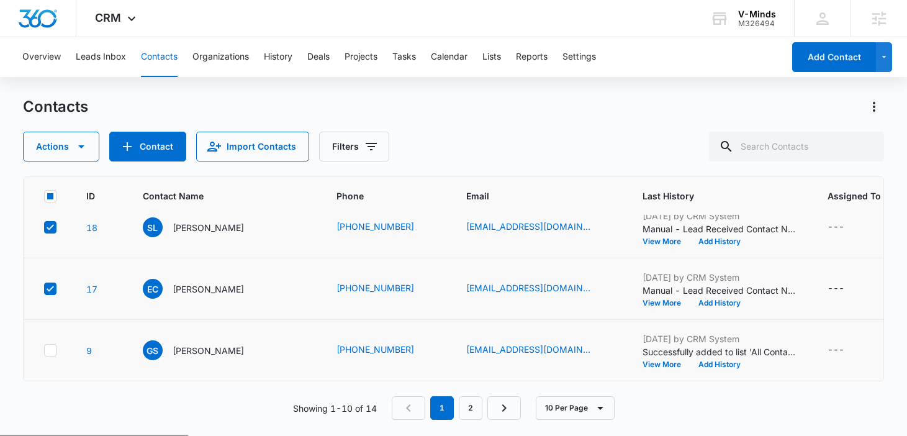
click at [50, 346] on div at bounding box center [50, 350] width 12 height 12
click at [44, 350] on input "checkbox" at bounding box center [43, 350] width 1 height 1
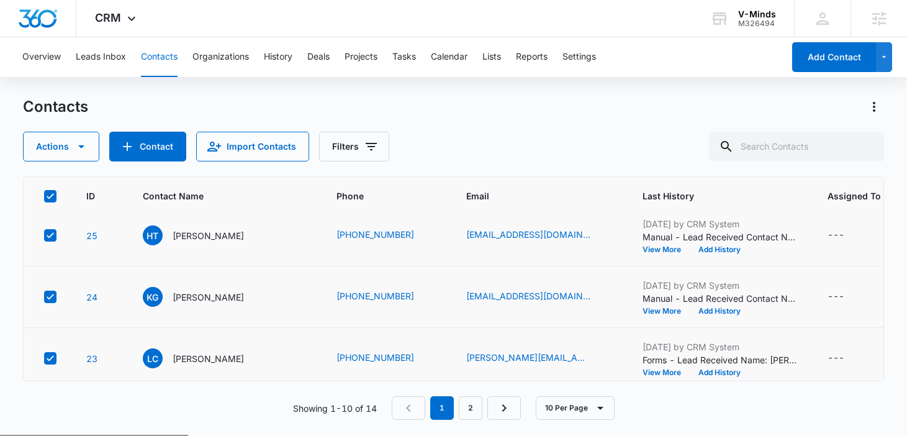
scroll to position [0, 0]
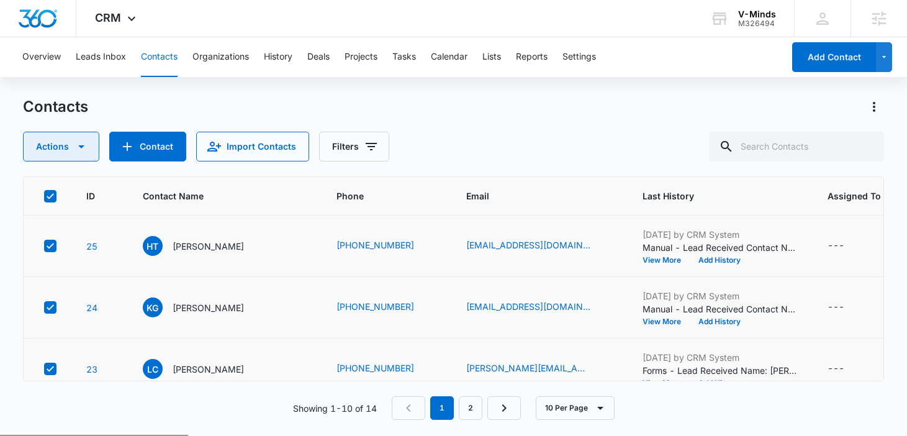
click at [70, 148] on button "Actions" at bounding box center [61, 147] width 76 height 30
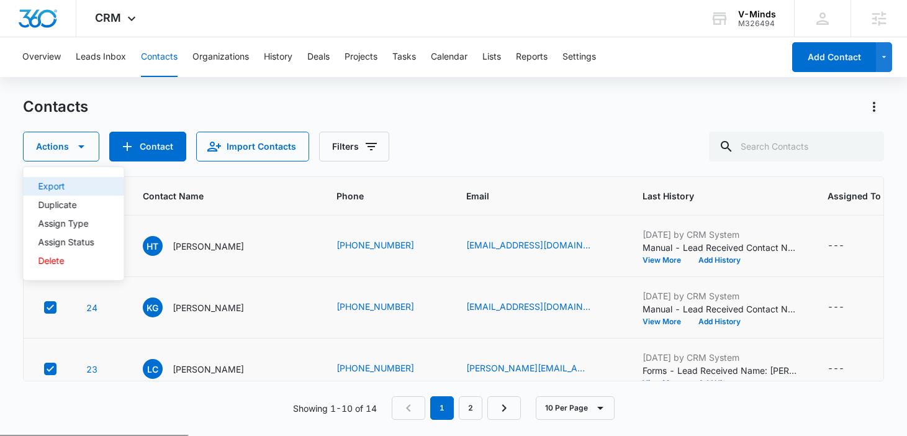
click at [81, 192] on button "Export" at bounding box center [74, 186] width 101 height 19
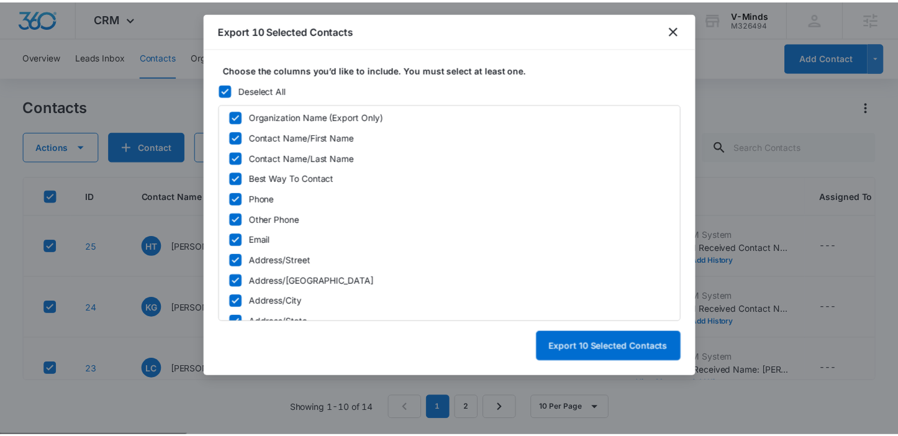
scroll to position [528, 0]
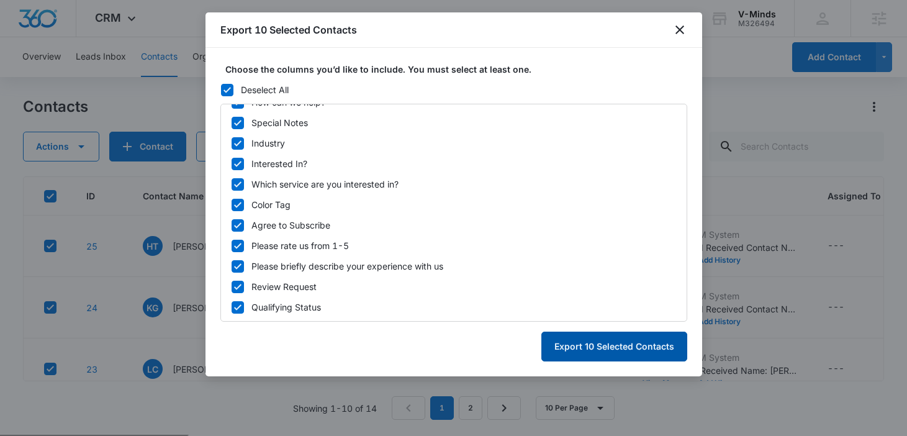
click at [600, 353] on button "Export 10 Selected Contacts" at bounding box center [614, 346] width 146 height 30
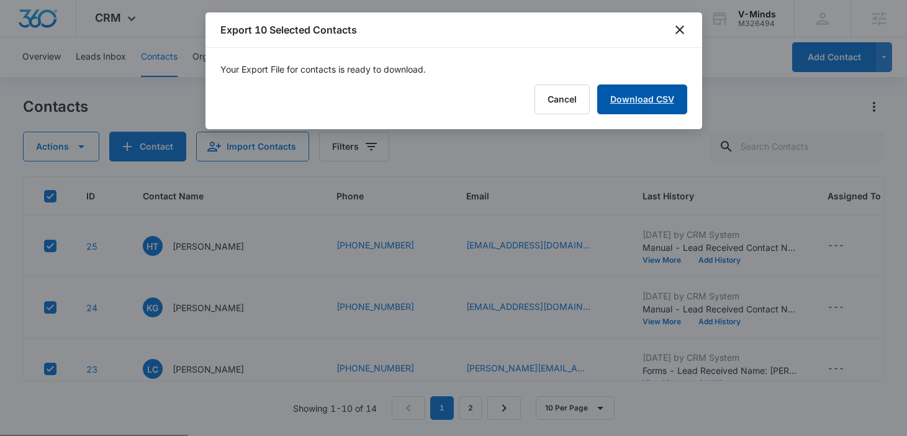
click at [640, 88] on link "Download CSV" at bounding box center [642, 99] width 90 height 30
click at [682, 30] on icon "close" at bounding box center [679, 29] width 15 height 15
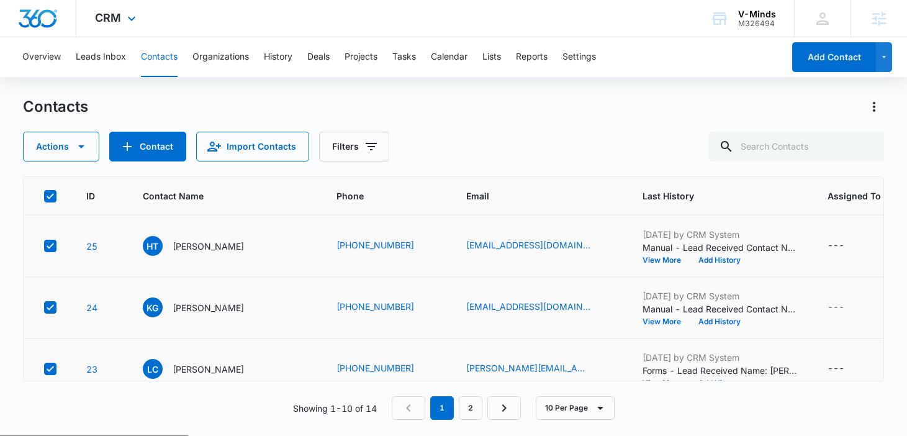
click at [122, 21] on div "CRM Apps Reputation Websites Forms CRM Email Social Payments POS Content Ads In…" at bounding box center [116, 18] width 81 height 37
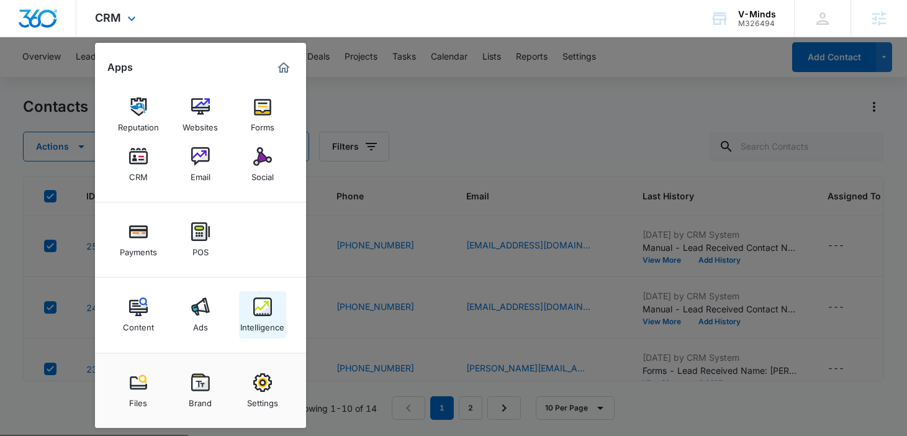
click at [268, 306] on img at bounding box center [262, 306] width 19 height 19
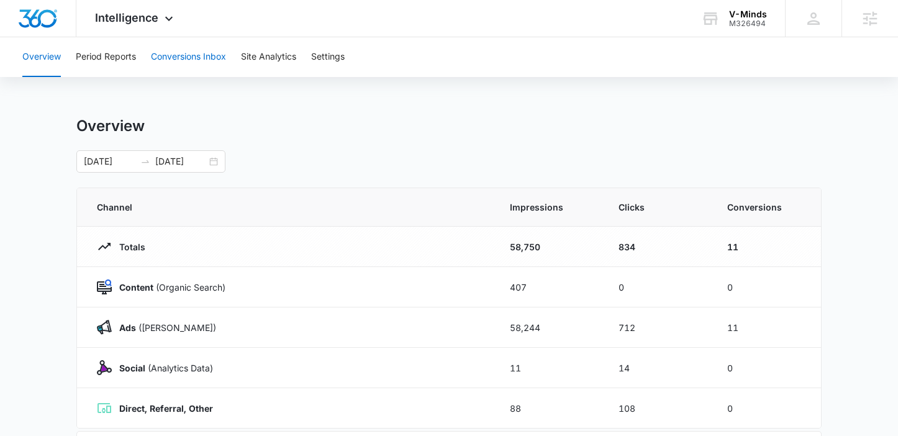
click at [171, 55] on button "Conversions Inbox" at bounding box center [188, 57] width 75 height 40
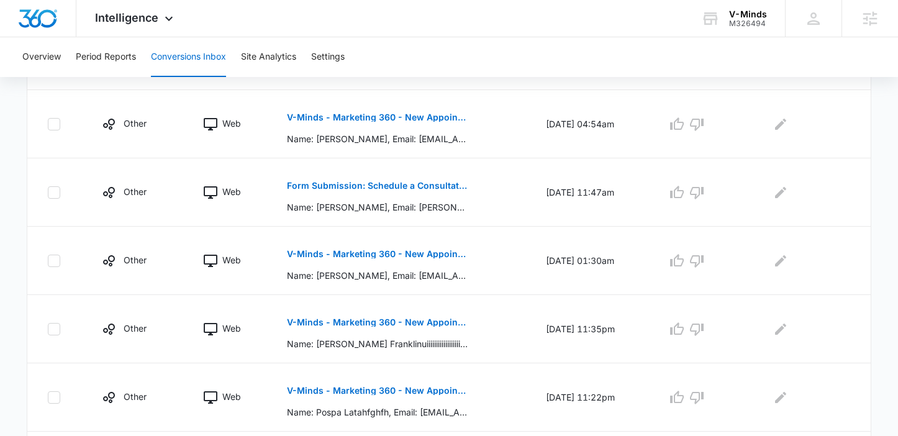
scroll to position [438, 0]
click at [414, 171] on button "Form Submission: Schedule a Consultation" at bounding box center [377, 185] width 181 height 30
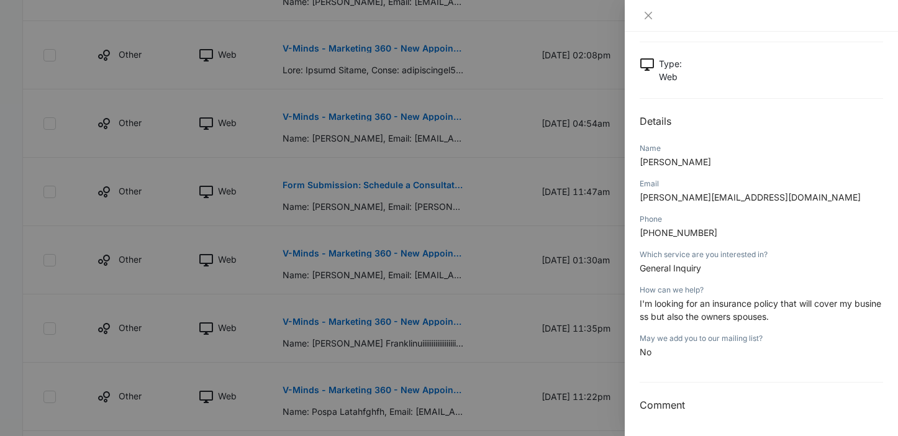
scroll to position [61, 0]
click at [471, 140] on div at bounding box center [449, 218] width 898 height 436
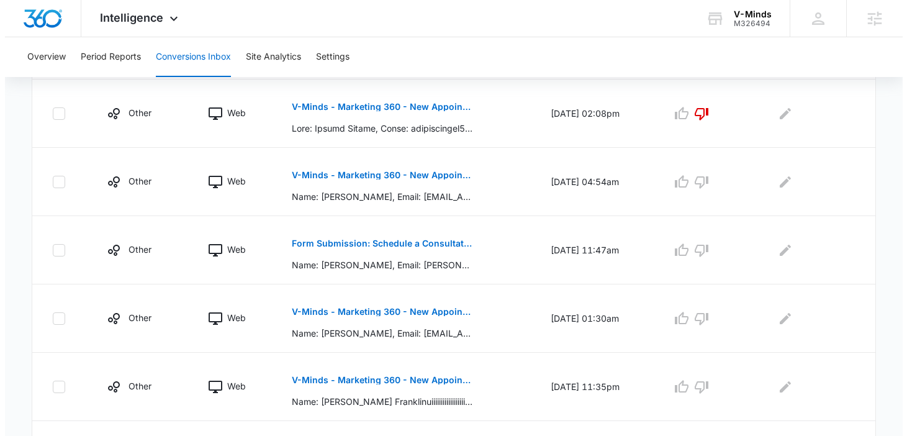
scroll to position [0, 0]
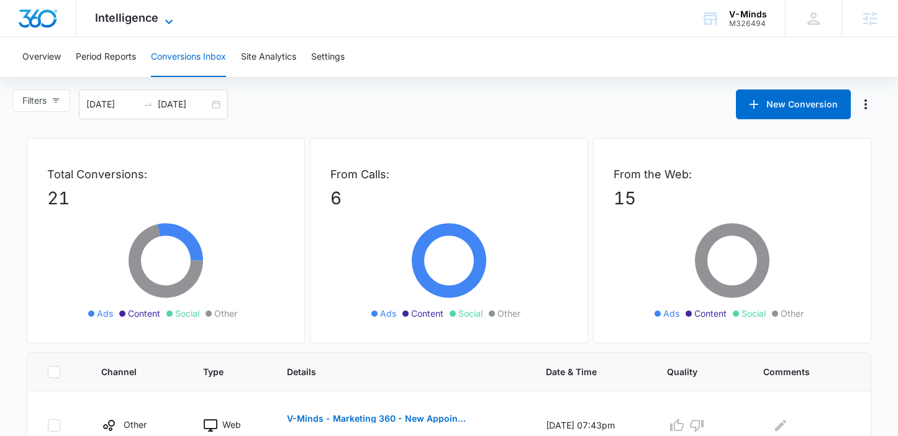
click at [128, 19] on span "Intelligence" at bounding box center [126, 17] width 63 height 13
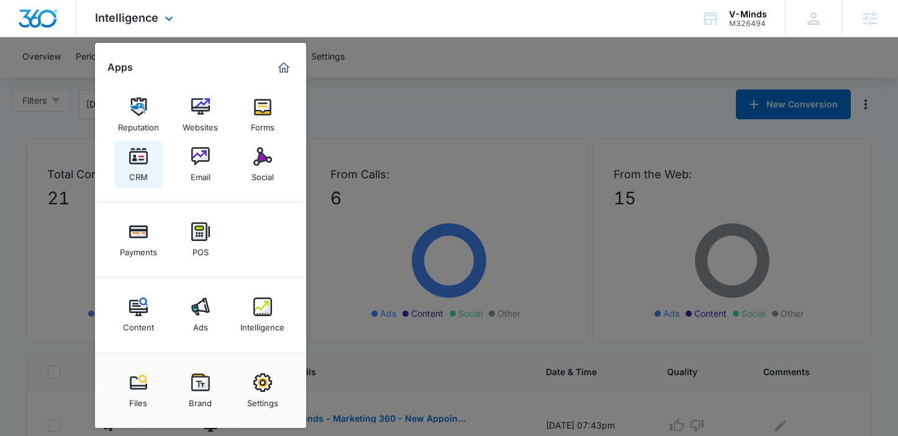
click at [144, 164] on img at bounding box center [138, 156] width 19 height 19
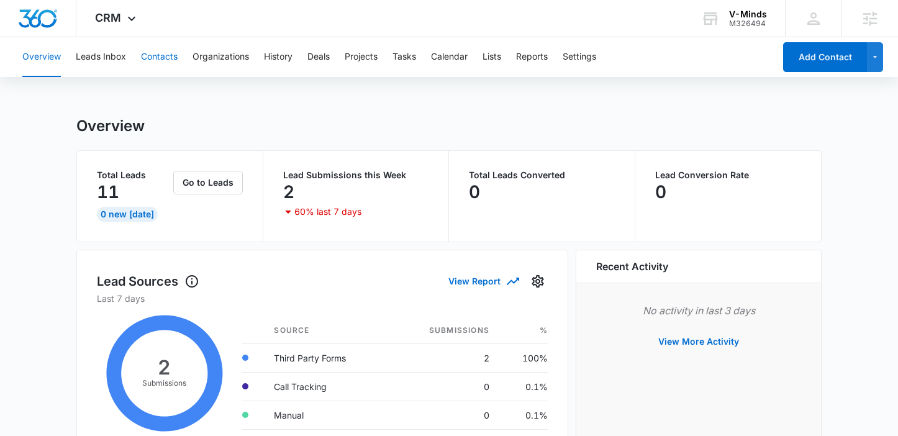
click at [160, 56] on button "Contacts" at bounding box center [159, 57] width 37 height 40
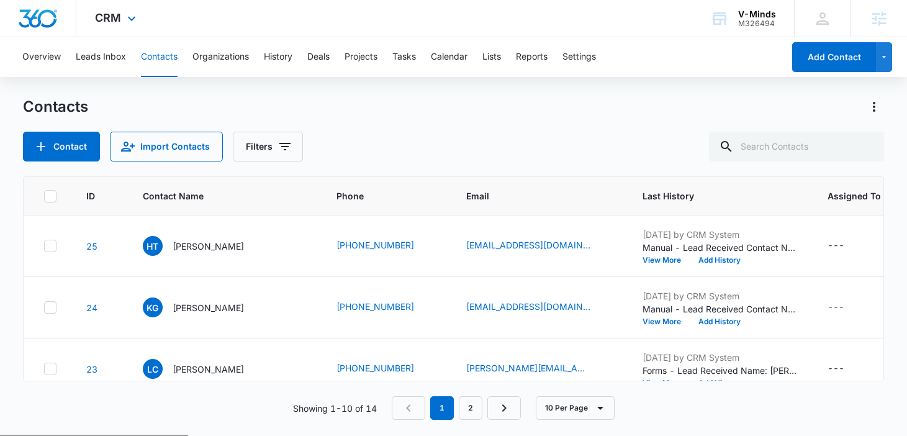
click at [122, 11] on div "CRM Apps Reputation Websites Forms CRM Email Social Payments POS Content Ads In…" at bounding box center [116, 18] width 81 height 37
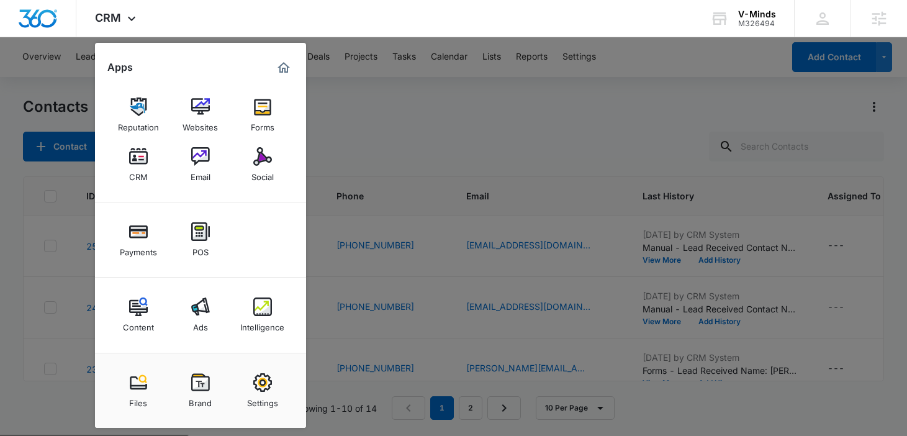
click at [200, 160] on img at bounding box center [200, 156] width 19 height 19
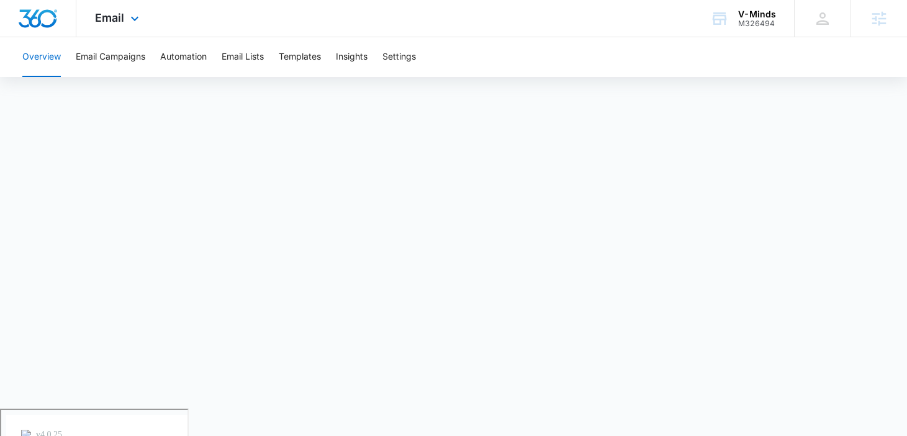
click at [125, 20] on div "Email Apps Reputation Websites Forms CRM Email Social Payments POS Content Ads …" at bounding box center [118, 18] width 84 height 37
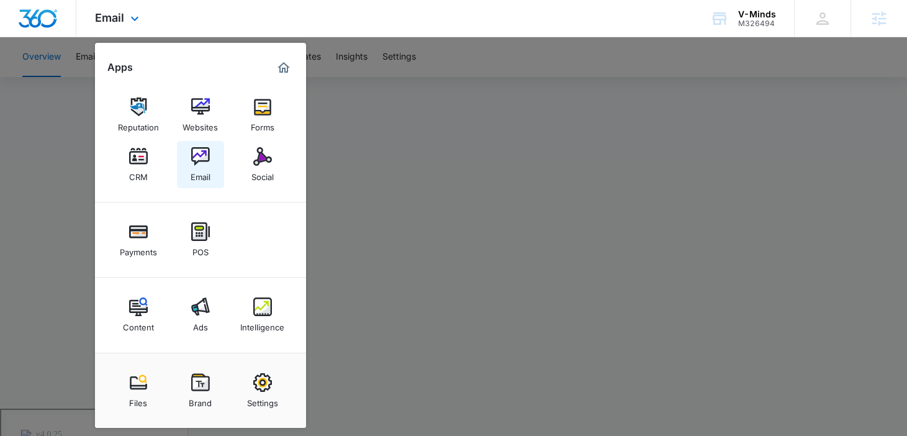
click at [192, 168] on div "Email" at bounding box center [201, 174] width 20 height 16
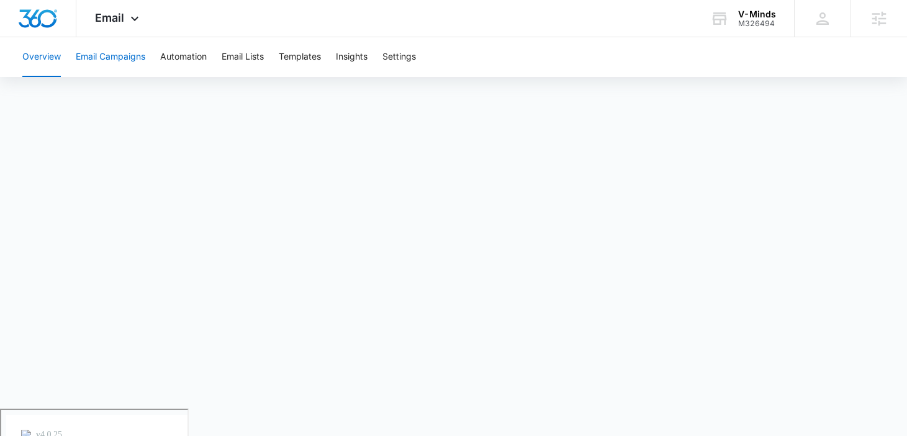
click at [125, 53] on button "Email Campaigns" at bounding box center [111, 57] width 70 height 40
